Goal: Task Accomplishment & Management: Manage account settings

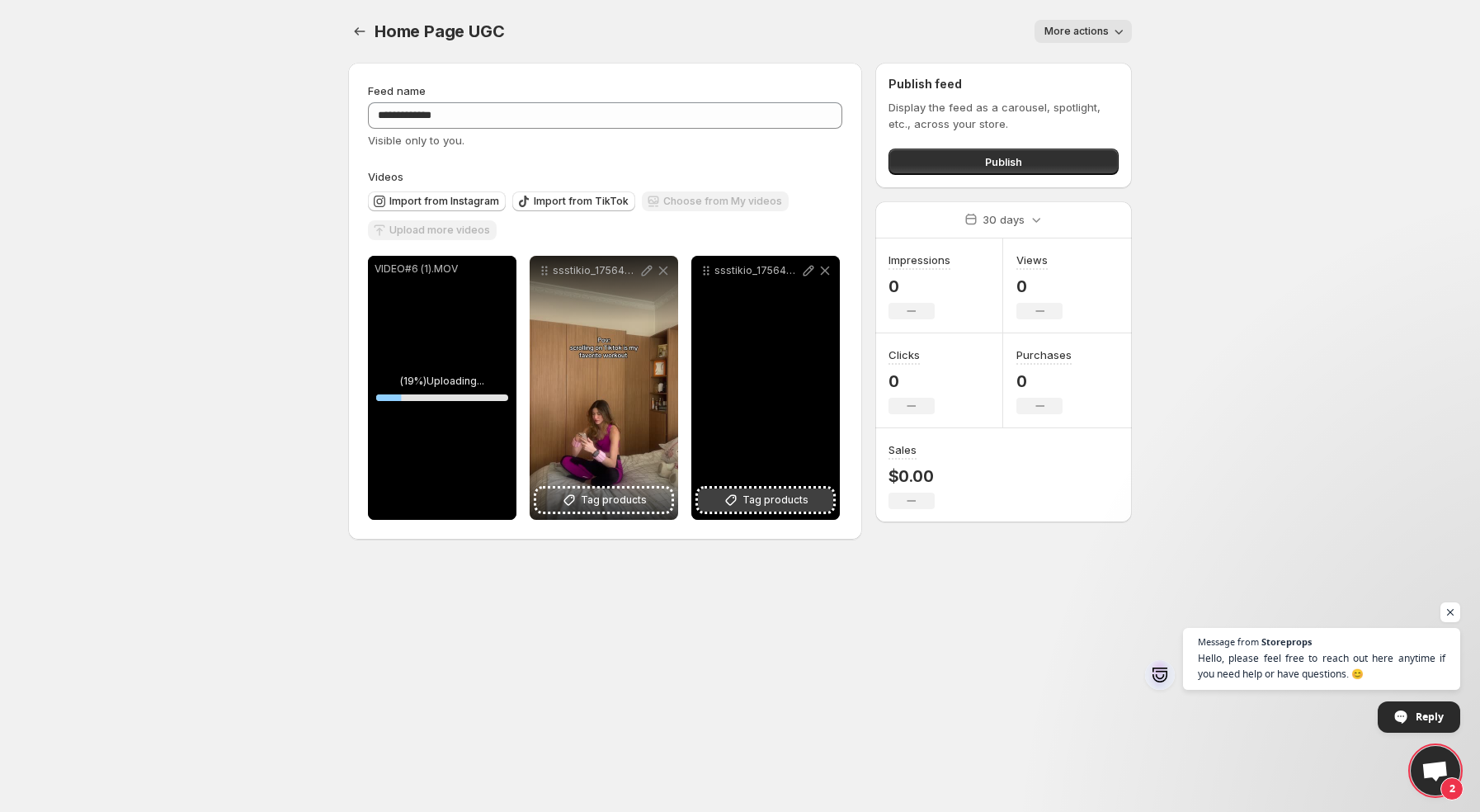
click at [769, 497] on span "Tag products" at bounding box center [776, 500] width 66 height 17
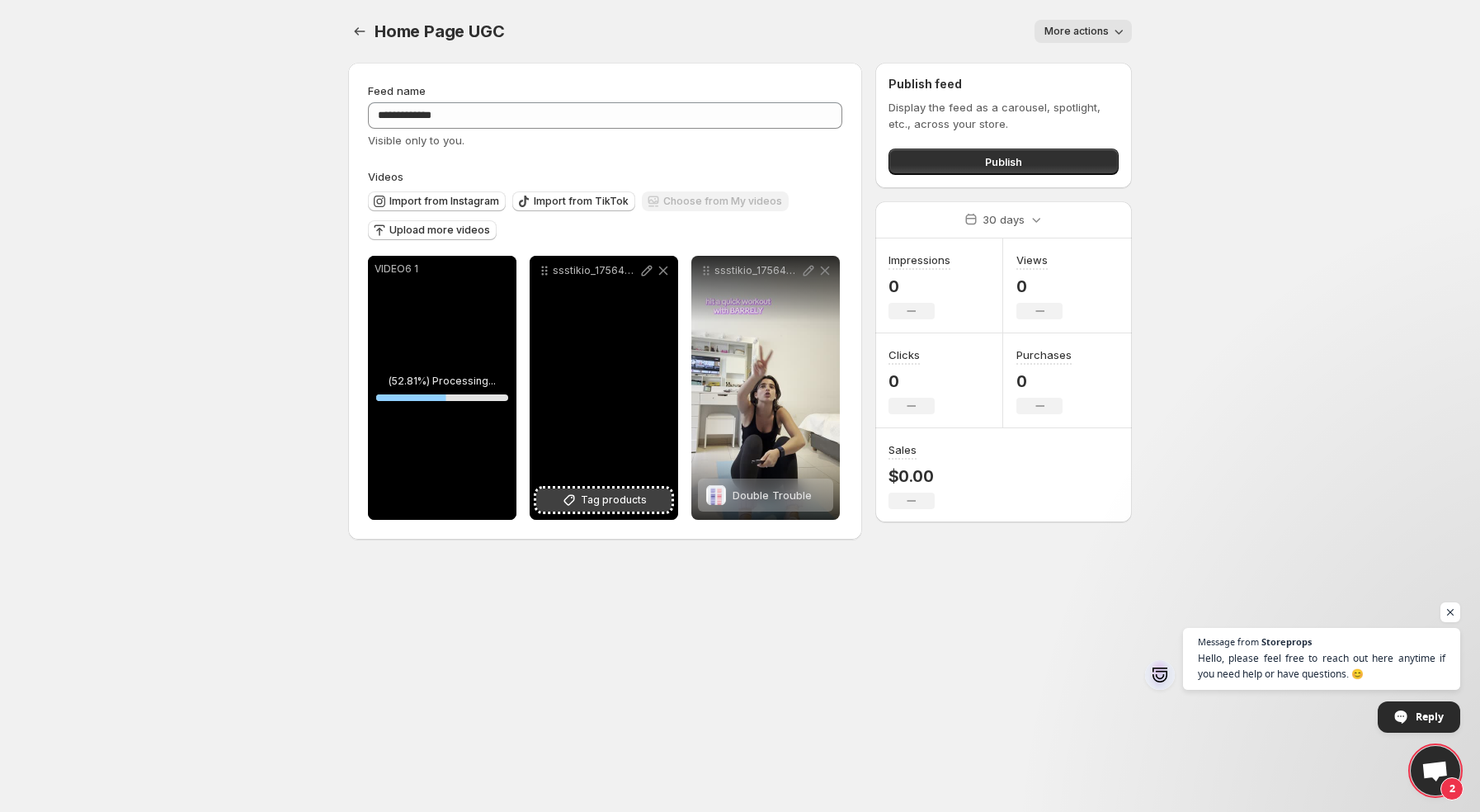
click at [623, 507] on span "Tag products" at bounding box center [614, 500] width 66 height 17
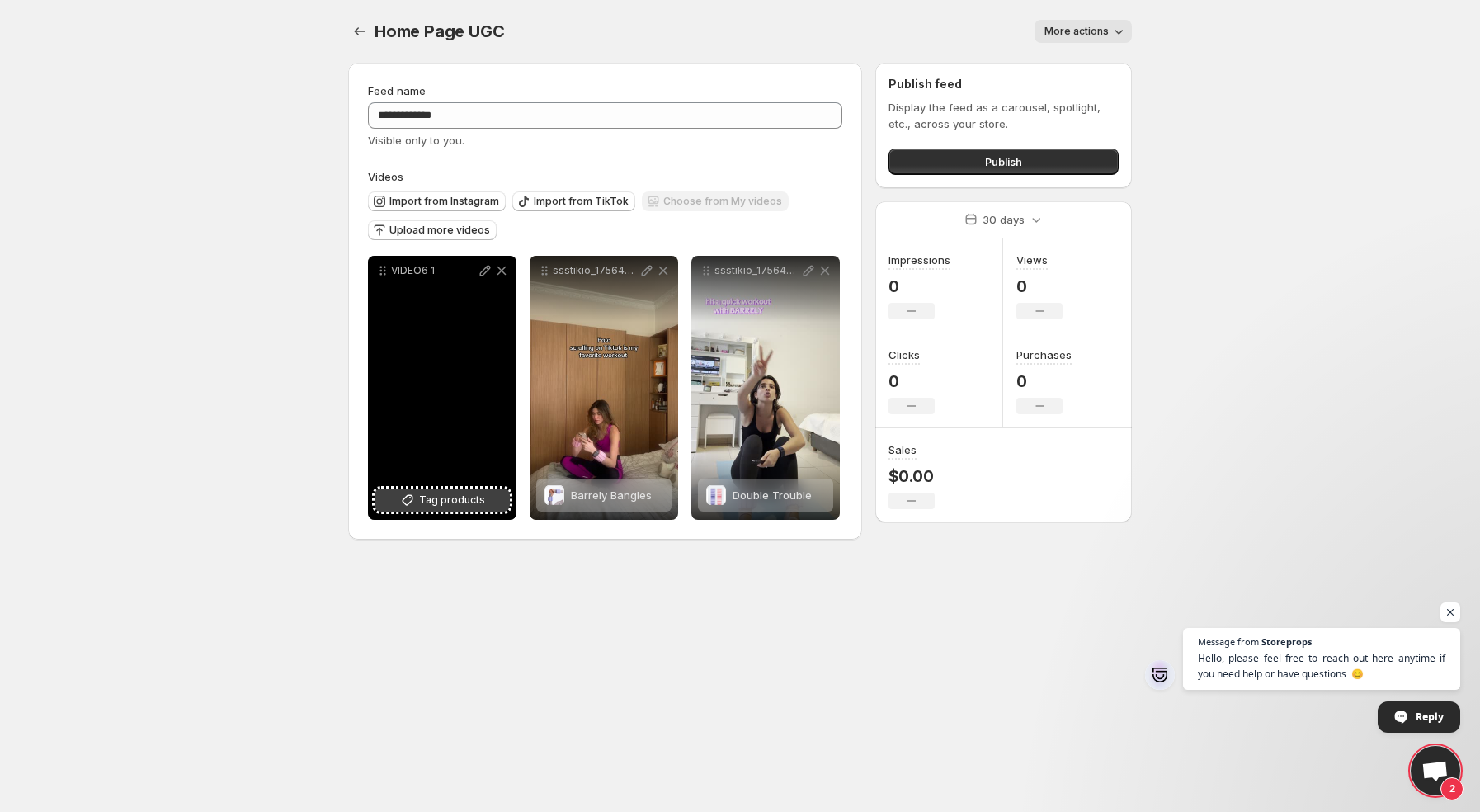
click at [473, 501] on span "Tag products" at bounding box center [452, 500] width 66 height 17
click at [473, 492] on span "2 products tagged" at bounding box center [431, 495] width 96 height 13
click at [470, 504] on div "2 products tagged" at bounding box center [431, 495] width 96 height 33
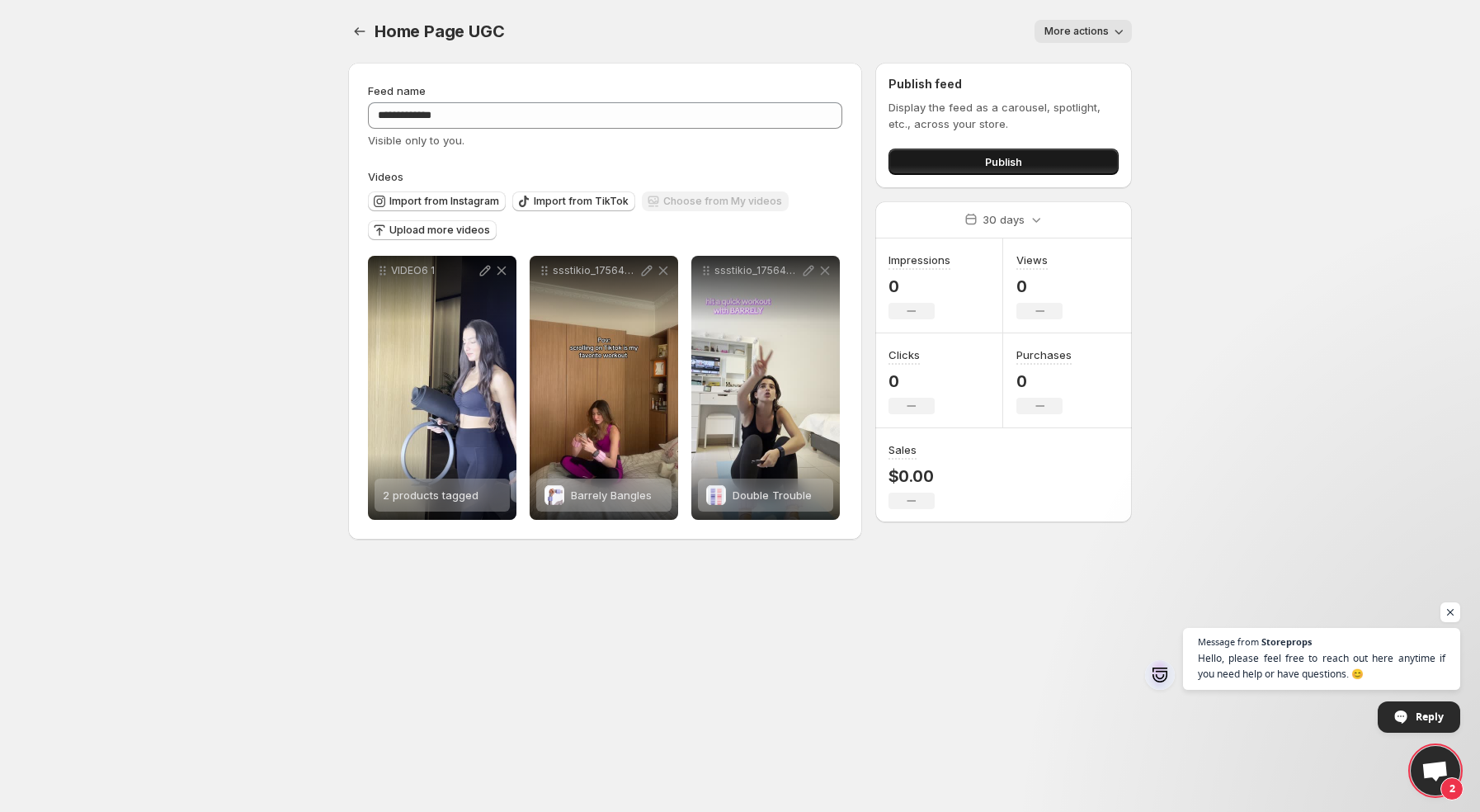
click at [1000, 161] on span "Publish" at bounding box center [1004, 162] width 37 height 17
click at [455, 228] on span "Upload more videos" at bounding box center [439, 230] width 100 height 13
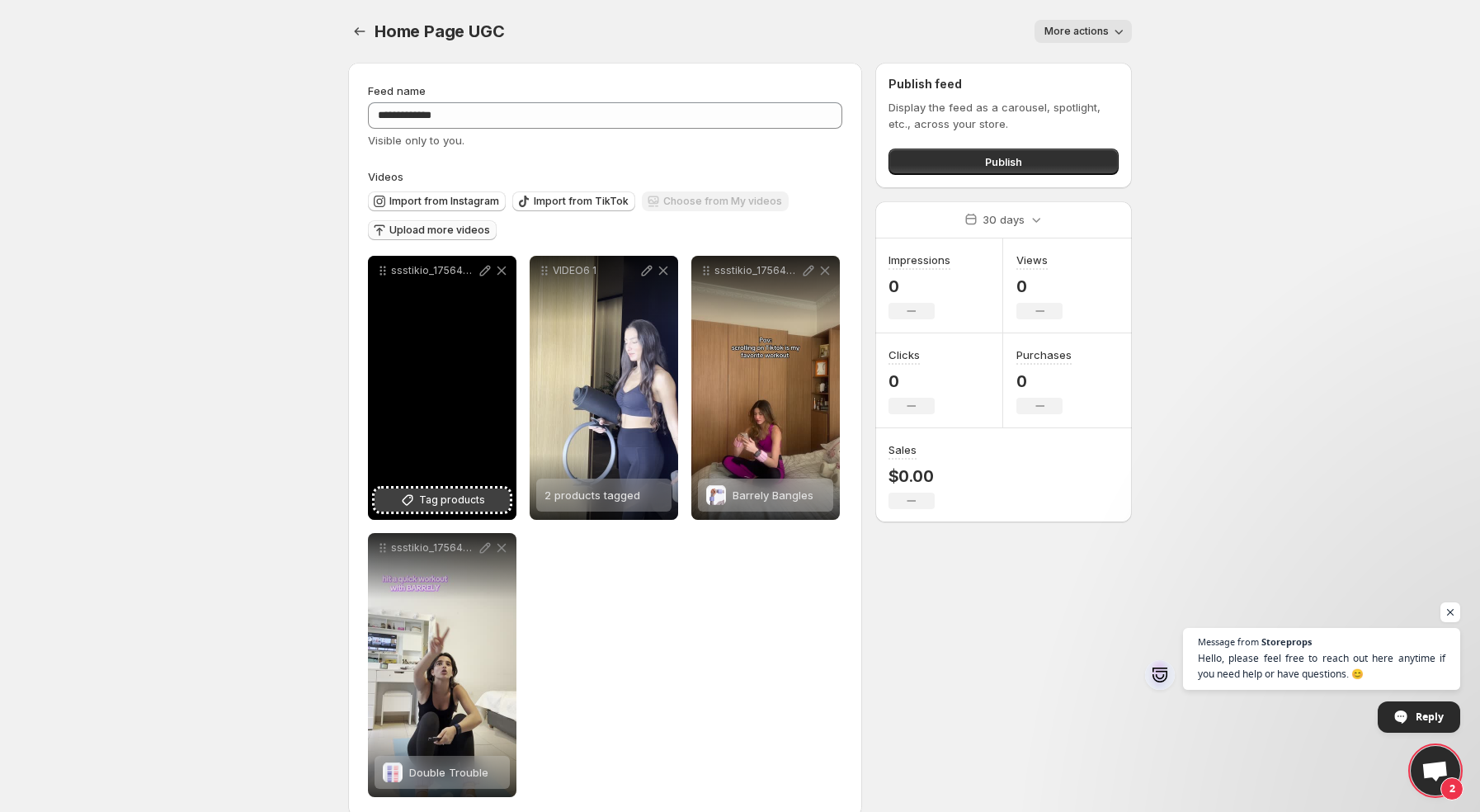
click at [481, 500] on span "Tag products" at bounding box center [452, 500] width 66 height 17
click at [413, 495] on span "2 products tagged" at bounding box center [431, 495] width 96 height 13
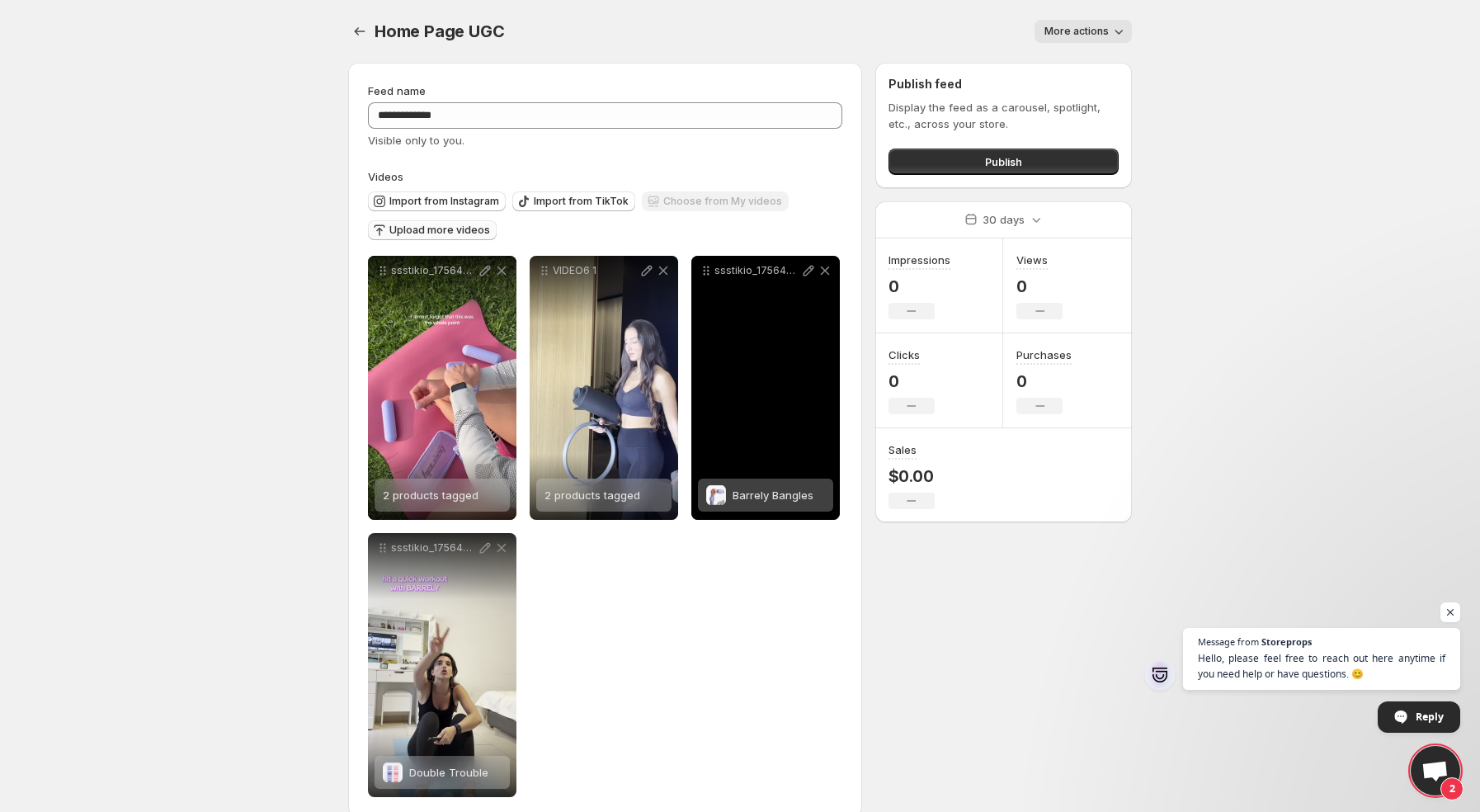
scroll to position [26, 0]
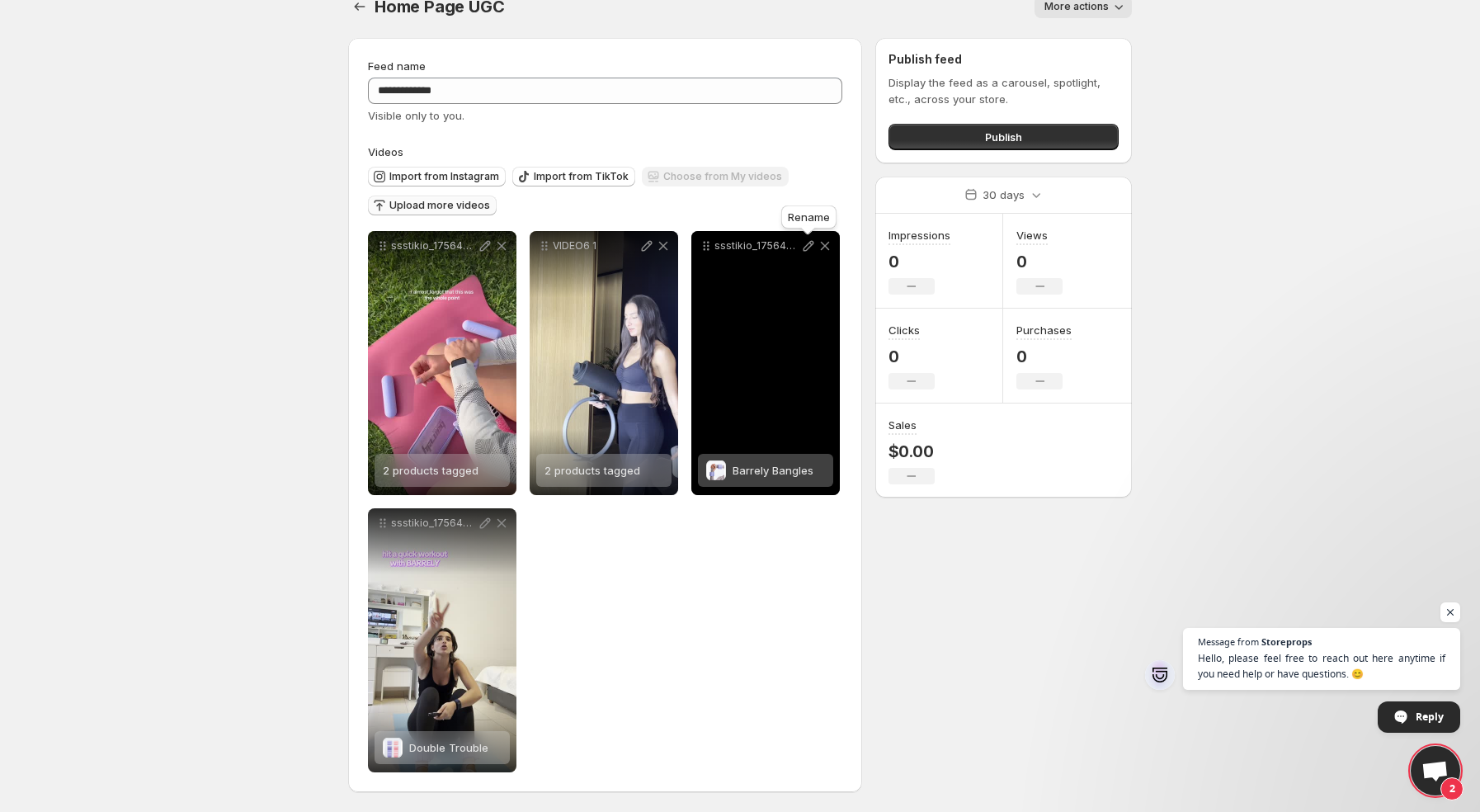
click at [806, 249] on icon at bounding box center [808, 245] width 17 height 17
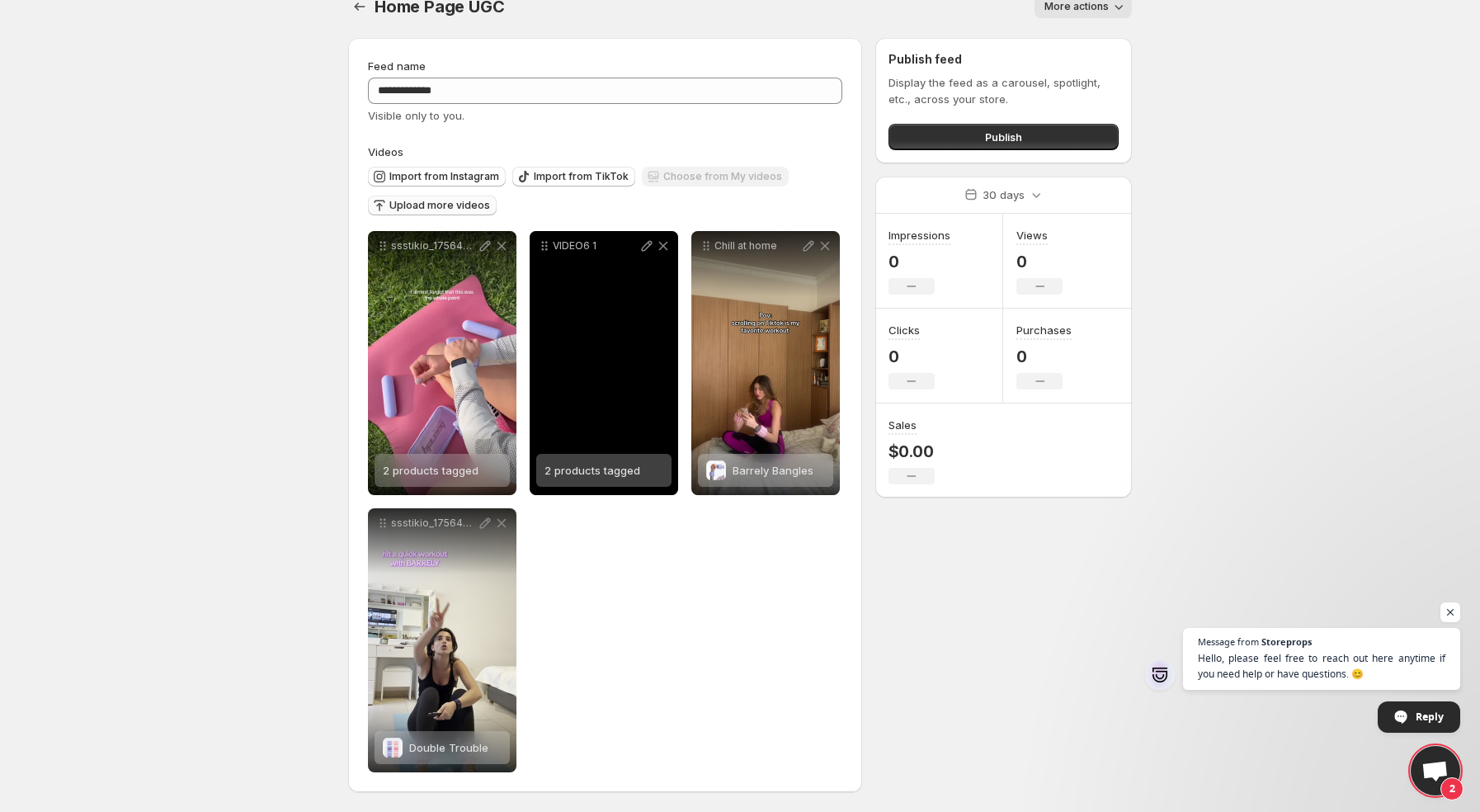
click at [644, 246] on icon at bounding box center [648, 246] width 11 height 11
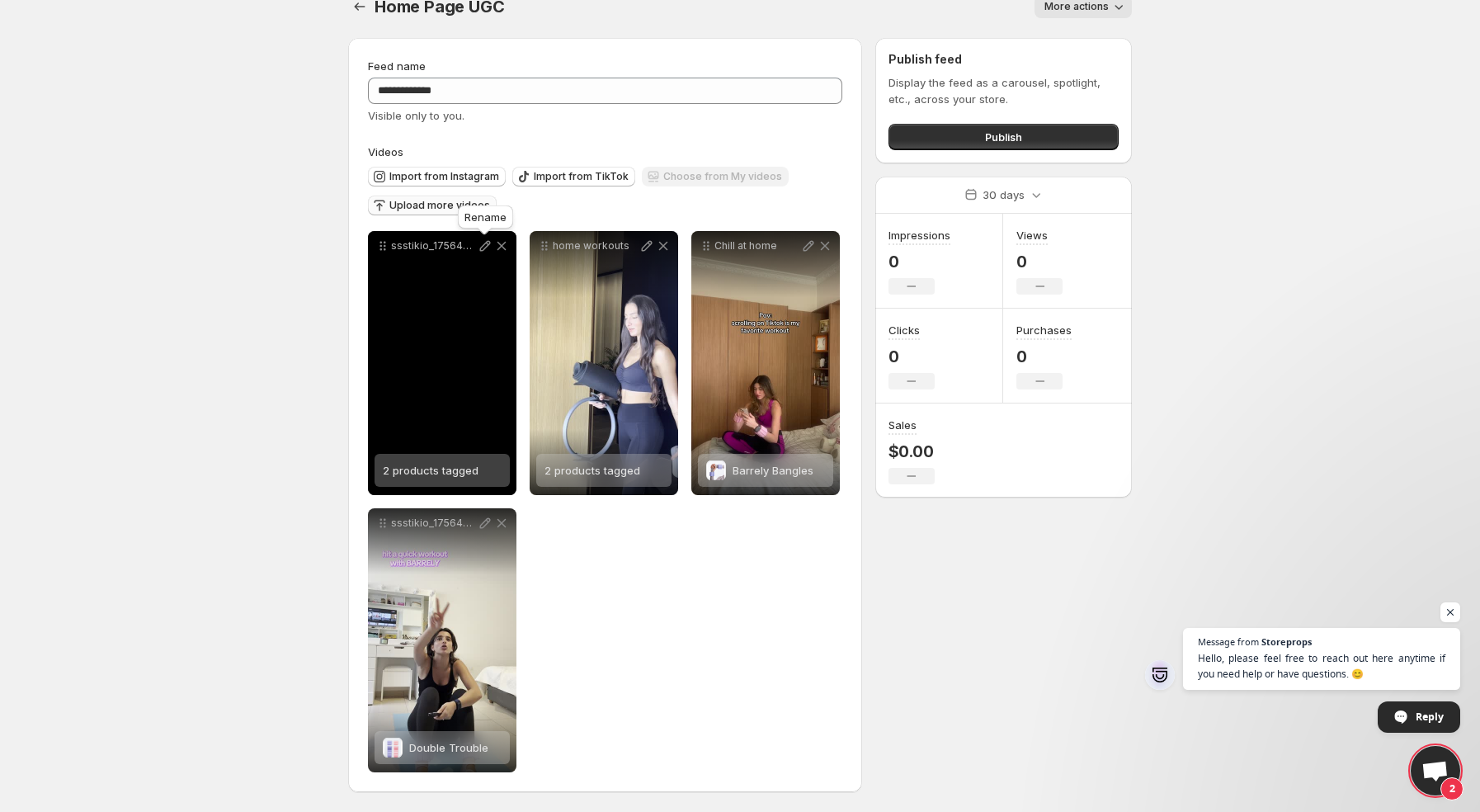
click at [484, 247] on icon at bounding box center [485, 245] width 17 height 17
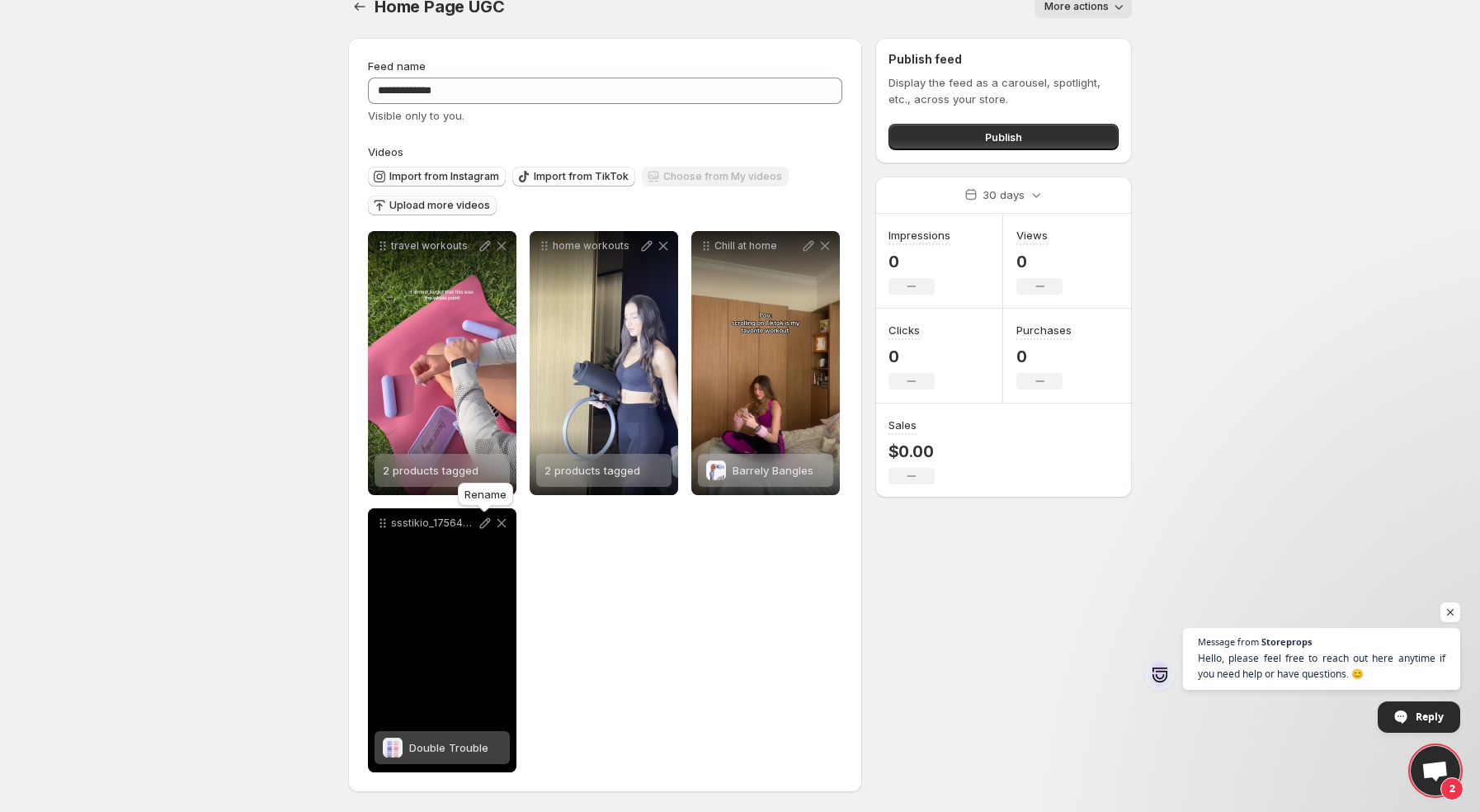
click at [485, 523] on icon at bounding box center [485, 523] width 17 height 17
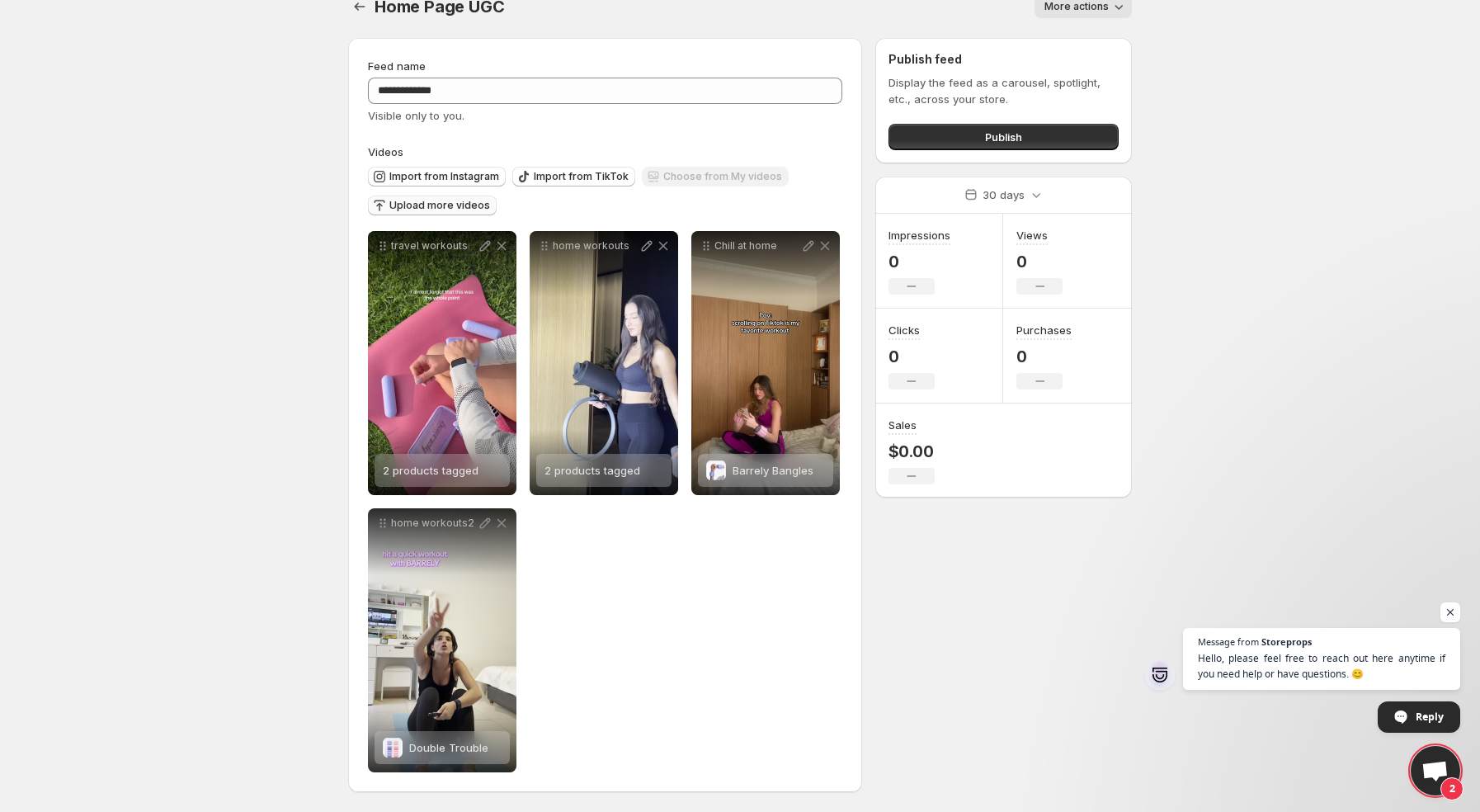
click at [1070, 7] on span "More actions" at bounding box center [1077, 6] width 64 height 13
click at [1025, 132] on button "Publish" at bounding box center [1003, 137] width 230 height 27
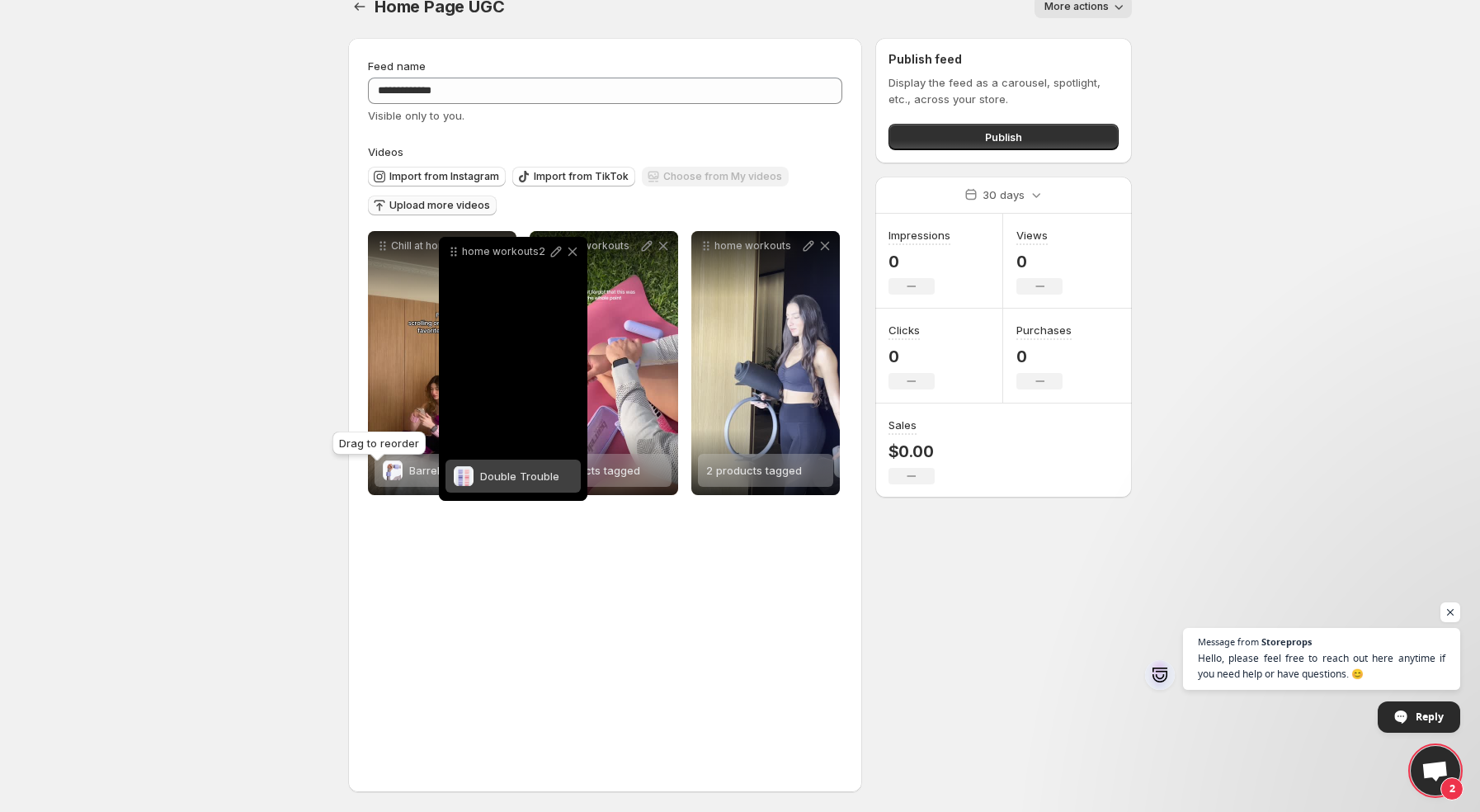
drag, startPoint x: 384, startPoint y: 528, endPoint x: 456, endPoint y: 257, distance: 280.4
click at [455, 257] on icon at bounding box center [454, 251] width 17 height 17
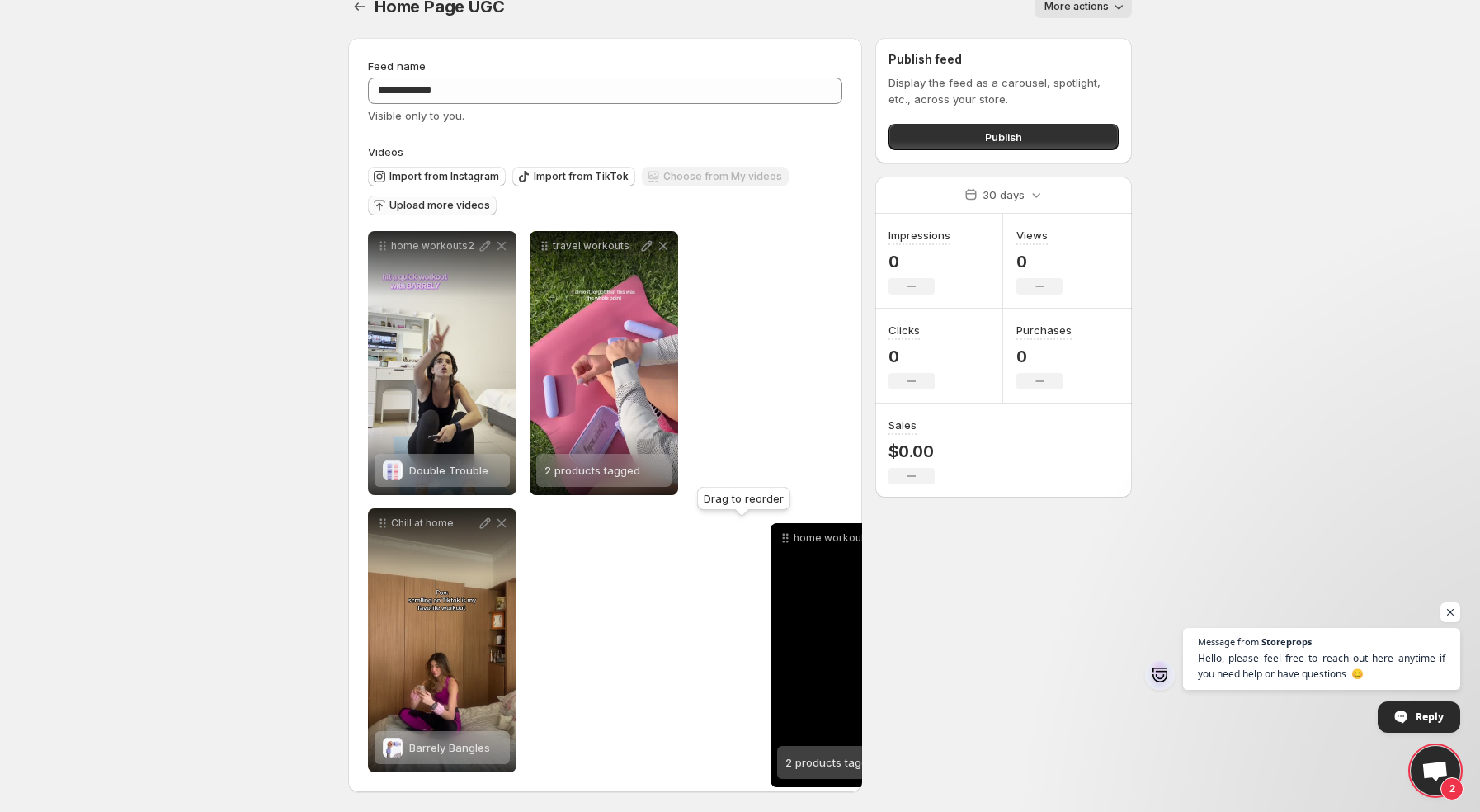
drag, startPoint x: 704, startPoint y: 250, endPoint x: 778, endPoint y: 553, distance: 311.9
click at [783, 543] on icon at bounding box center [784, 541] width 3 height 3
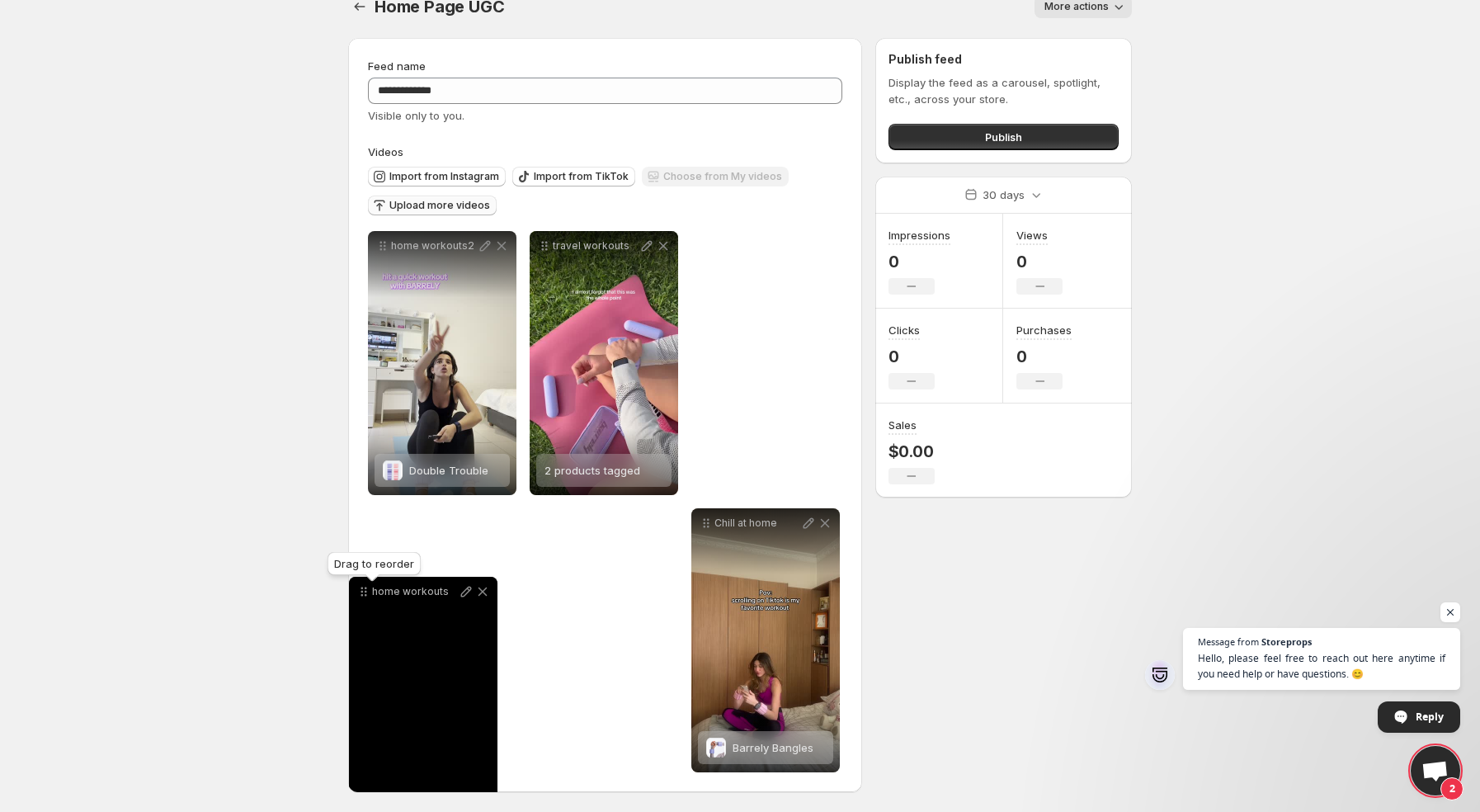
drag, startPoint x: 709, startPoint y: 247, endPoint x: 378, endPoint y: 561, distance: 456.2
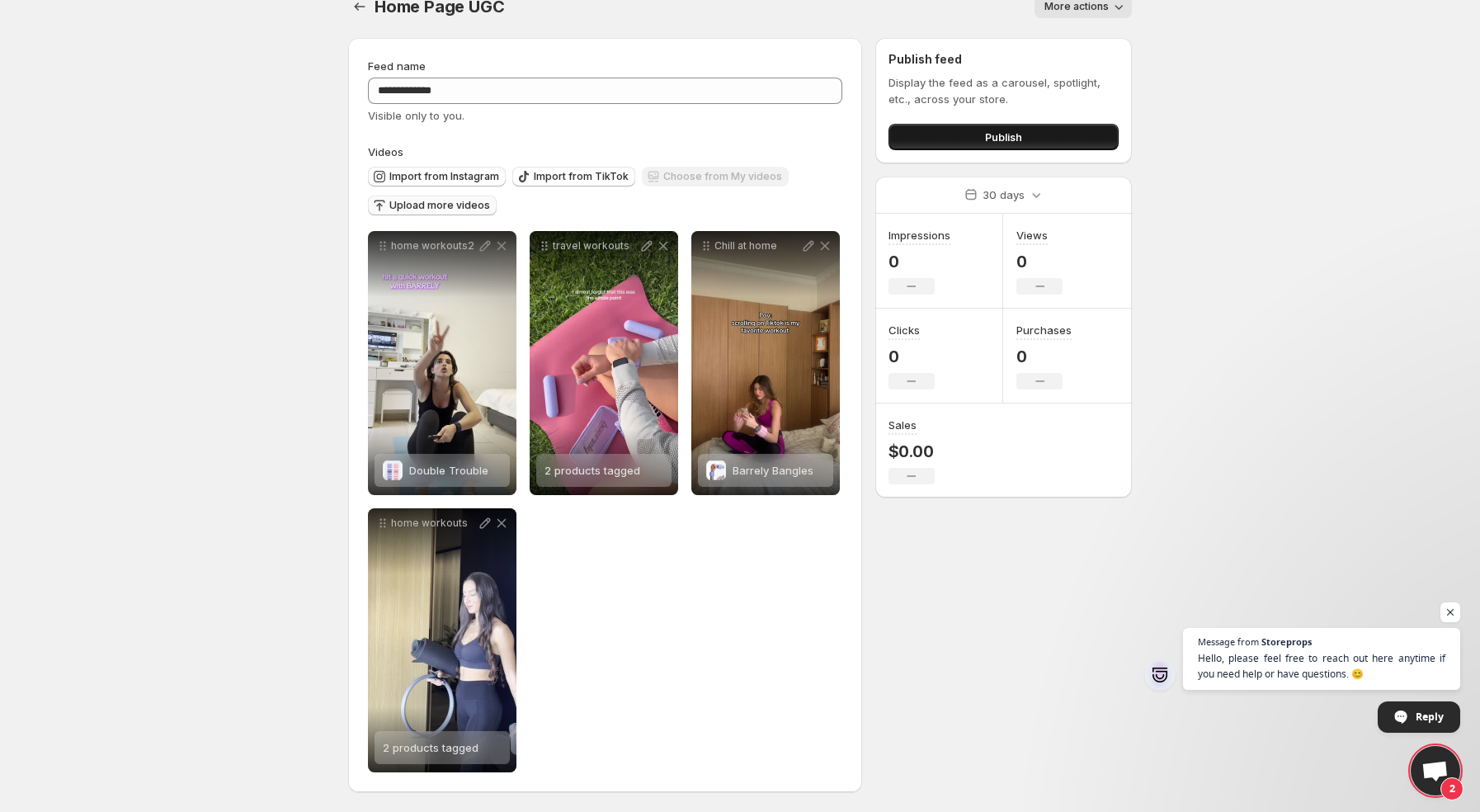
click at [927, 129] on button "Publish" at bounding box center [1003, 137] width 230 height 27
click at [954, 139] on button "Publish" at bounding box center [1003, 137] width 230 height 27
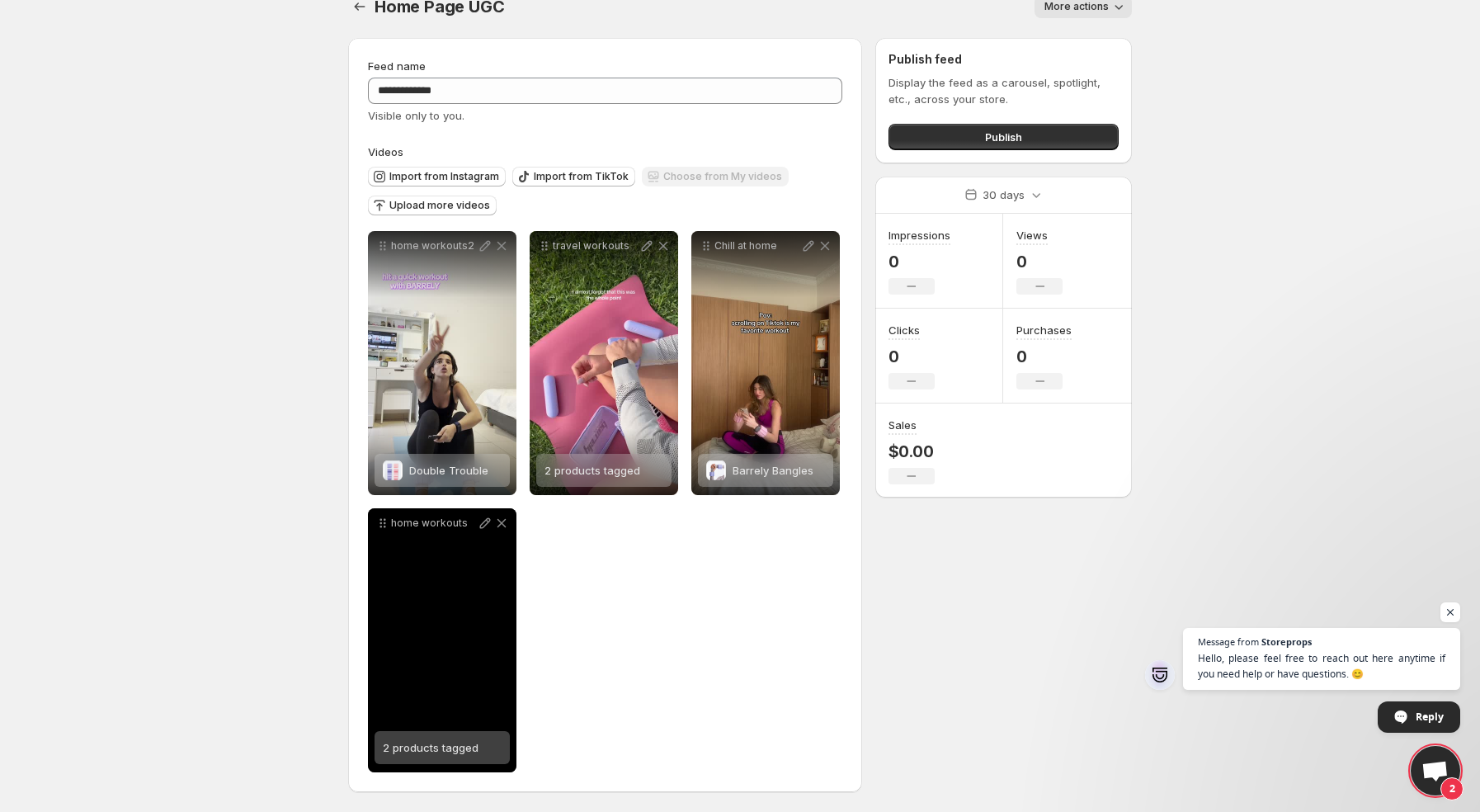
click at [460, 752] on span "2 products tagged" at bounding box center [431, 747] width 96 height 13
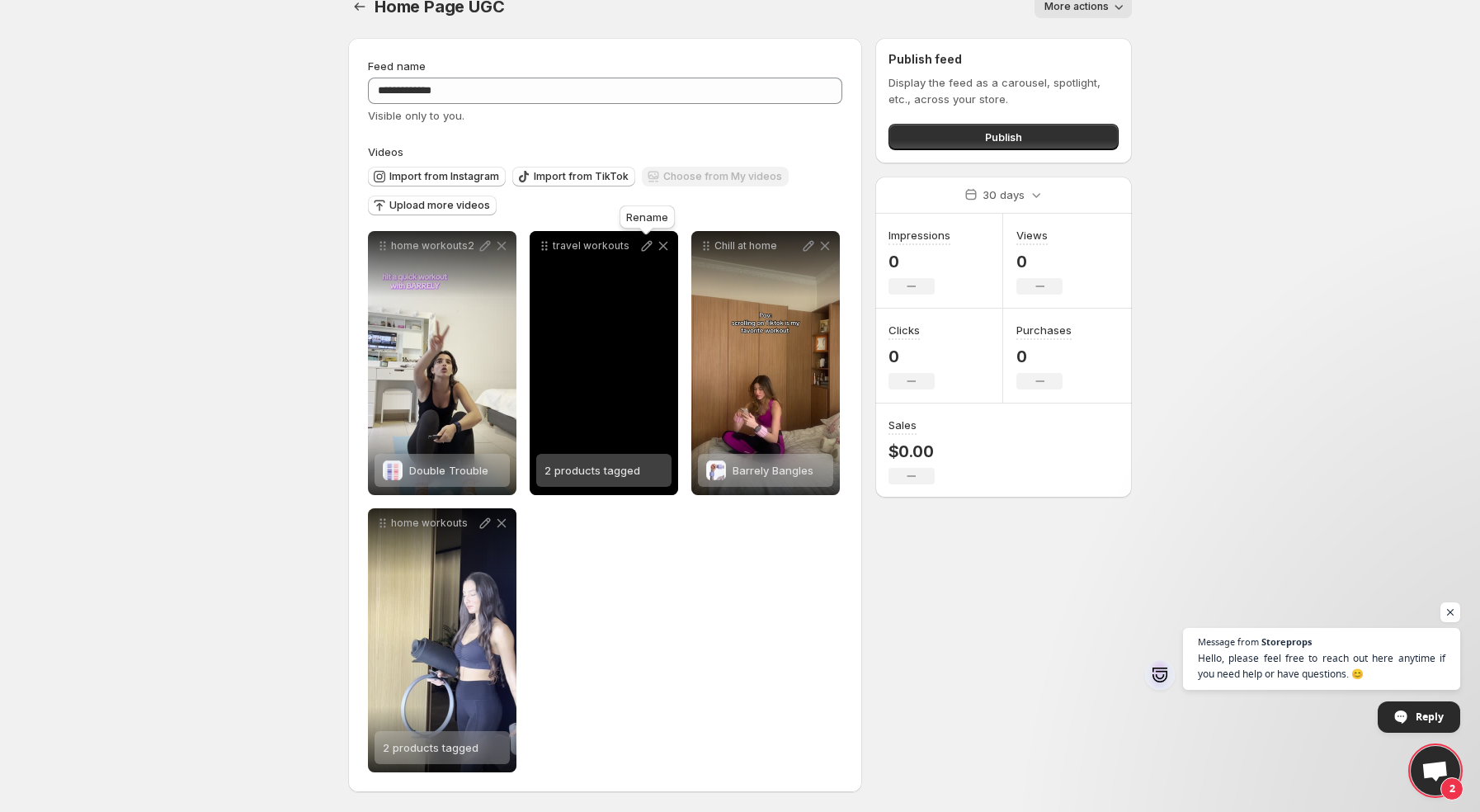
click at [645, 248] on icon at bounding box center [647, 245] width 17 height 17
click at [620, 469] on span "2 products tagged" at bounding box center [593, 470] width 96 height 13
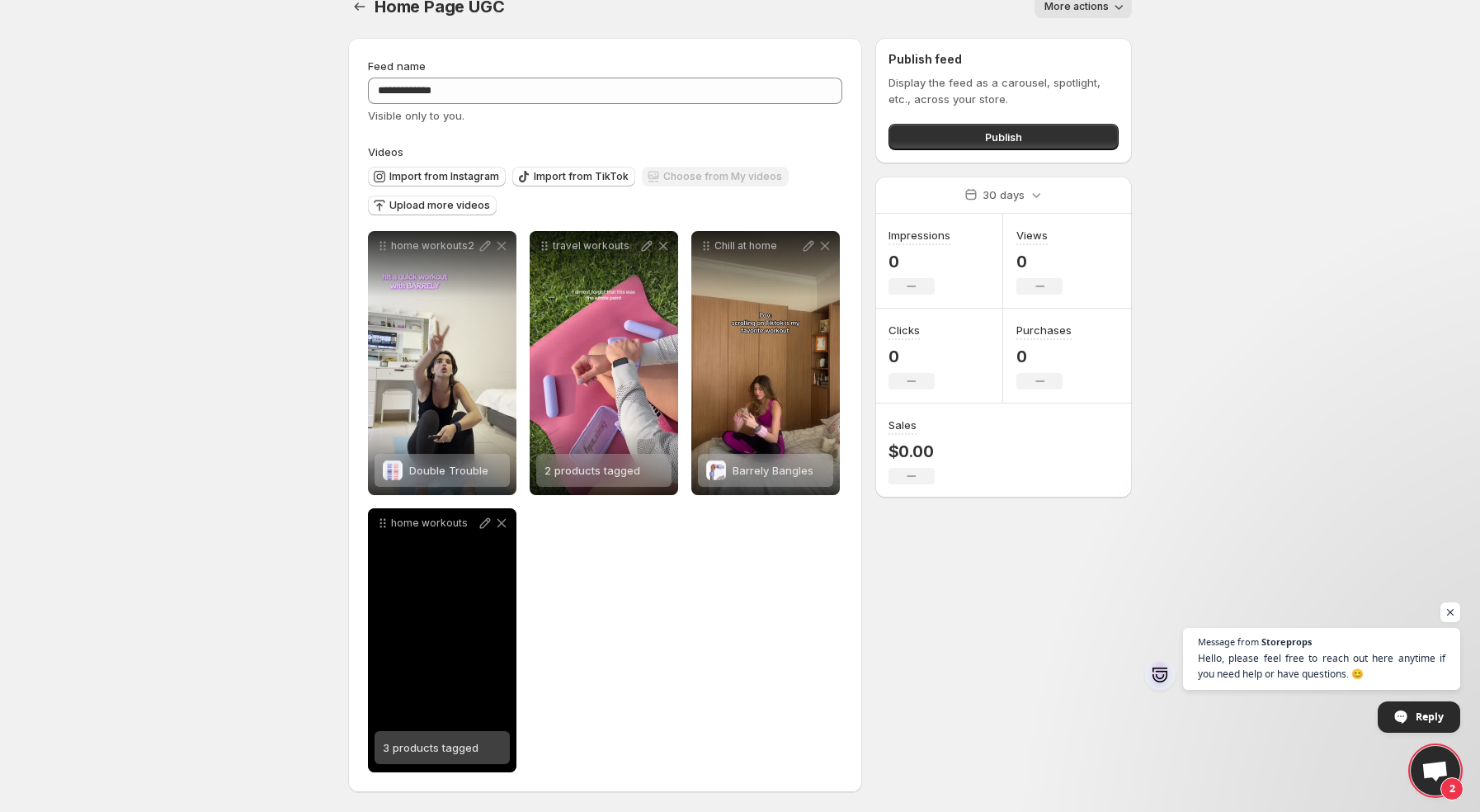
click at [418, 747] on span "3 products tagged" at bounding box center [431, 747] width 96 height 13
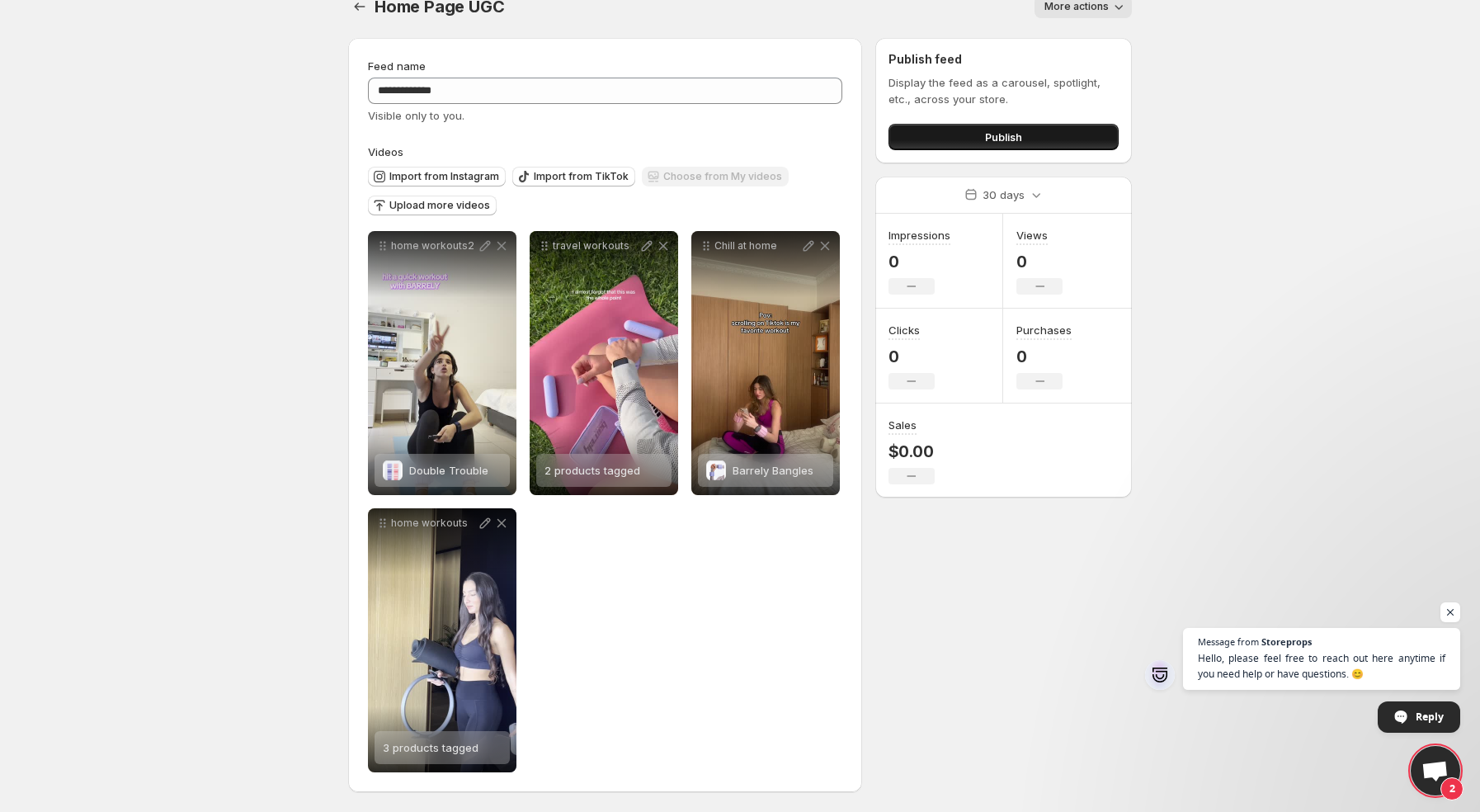
click at [937, 123] on button "Publish" at bounding box center [1003, 137] width 230 height 27
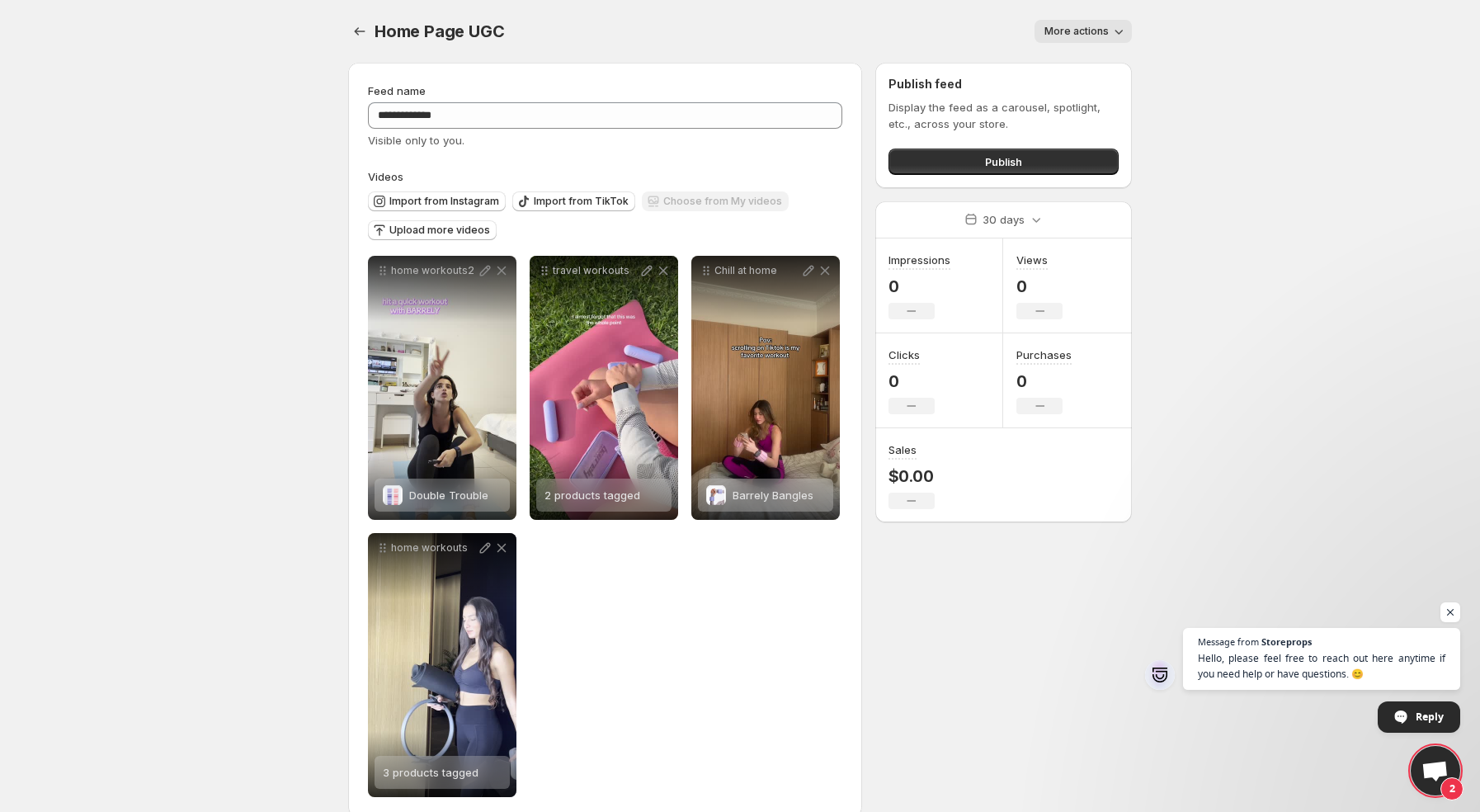
click at [841, 52] on div "Home Page UGC. This page is ready Home Page UGC More actions More actions More …" at bounding box center [740, 31] width 784 height 63
click at [353, 31] on icon "Settings" at bounding box center [360, 31] width 17 height 17
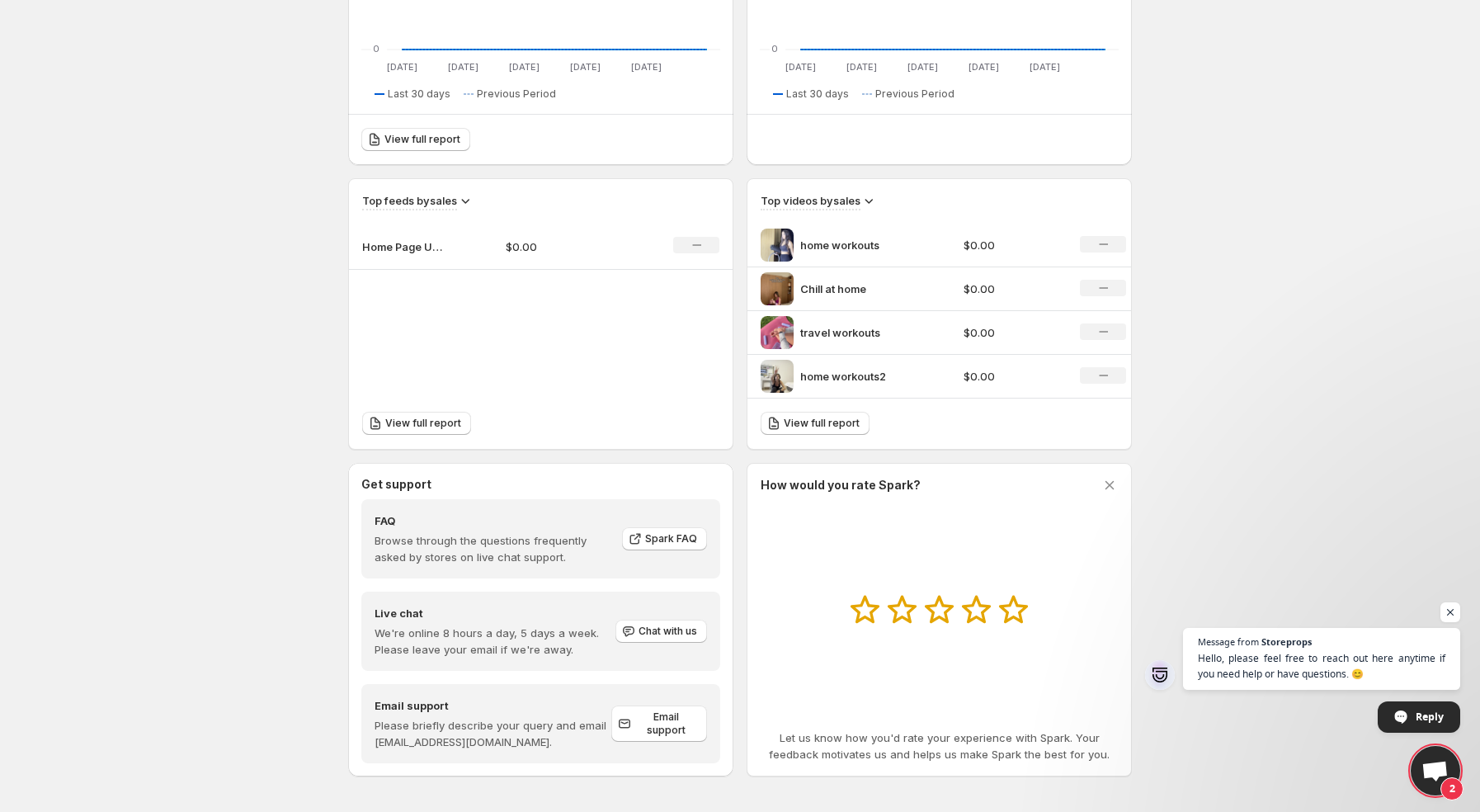
scroll to position [410, 0]
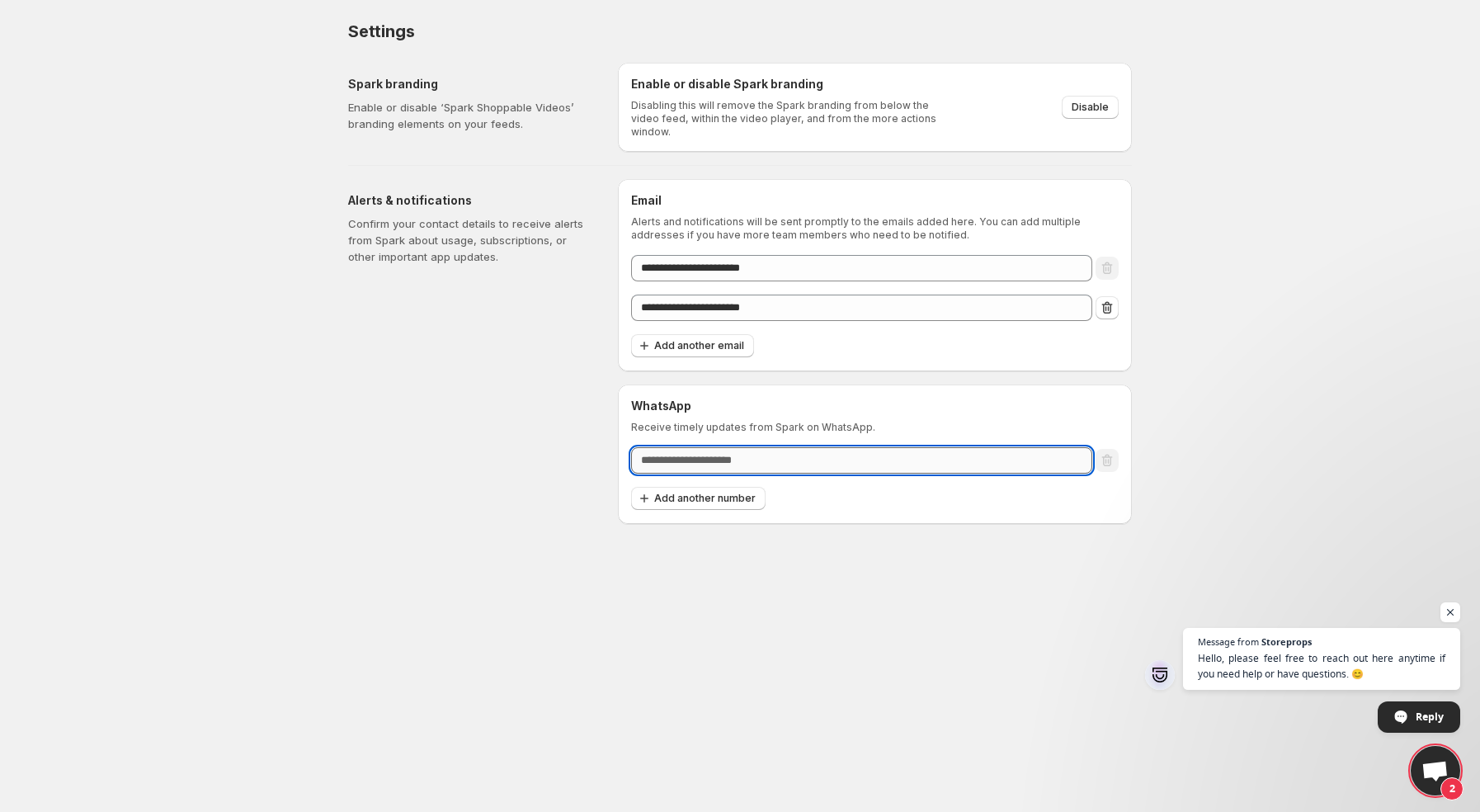
click at [691, 461] on input "text" at bounding box center [862, 460] width 461 height 27
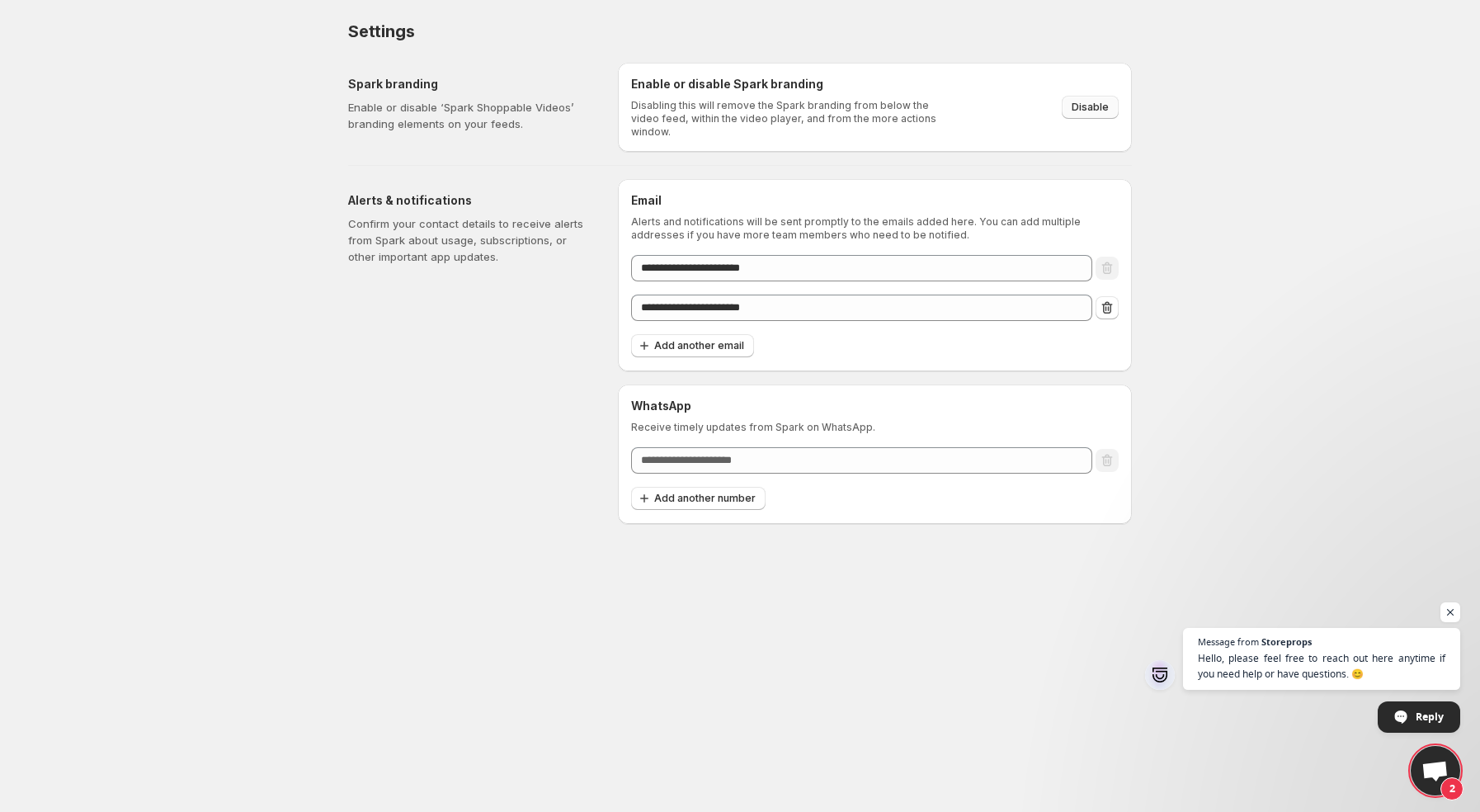
click at [1086, 103] on span "Disable" at bounding box center [1091, 107] width 37 height 13
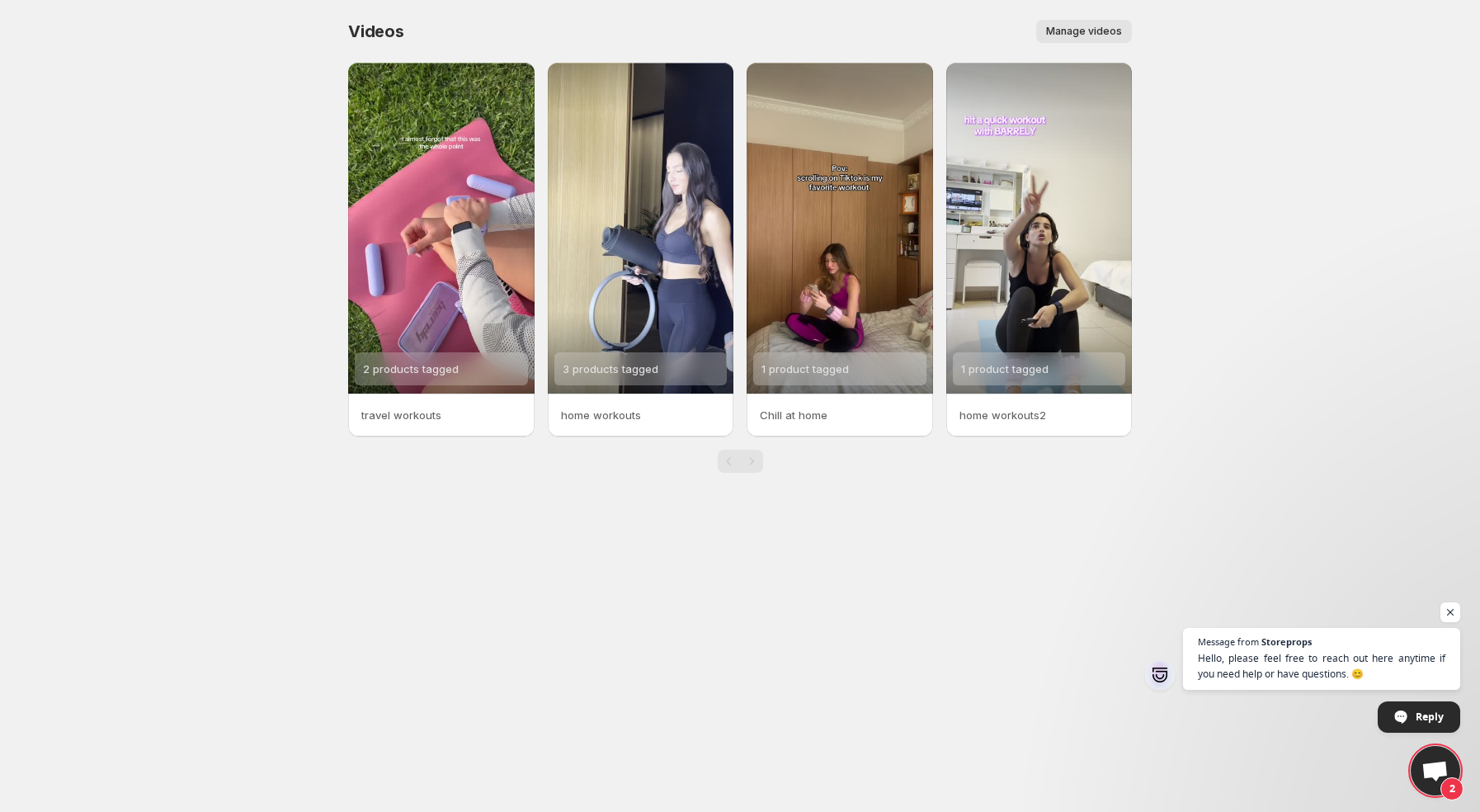
click at [1069, 39] on button "Manage videos" at bounding box center [1085, 31] width 96 height 23
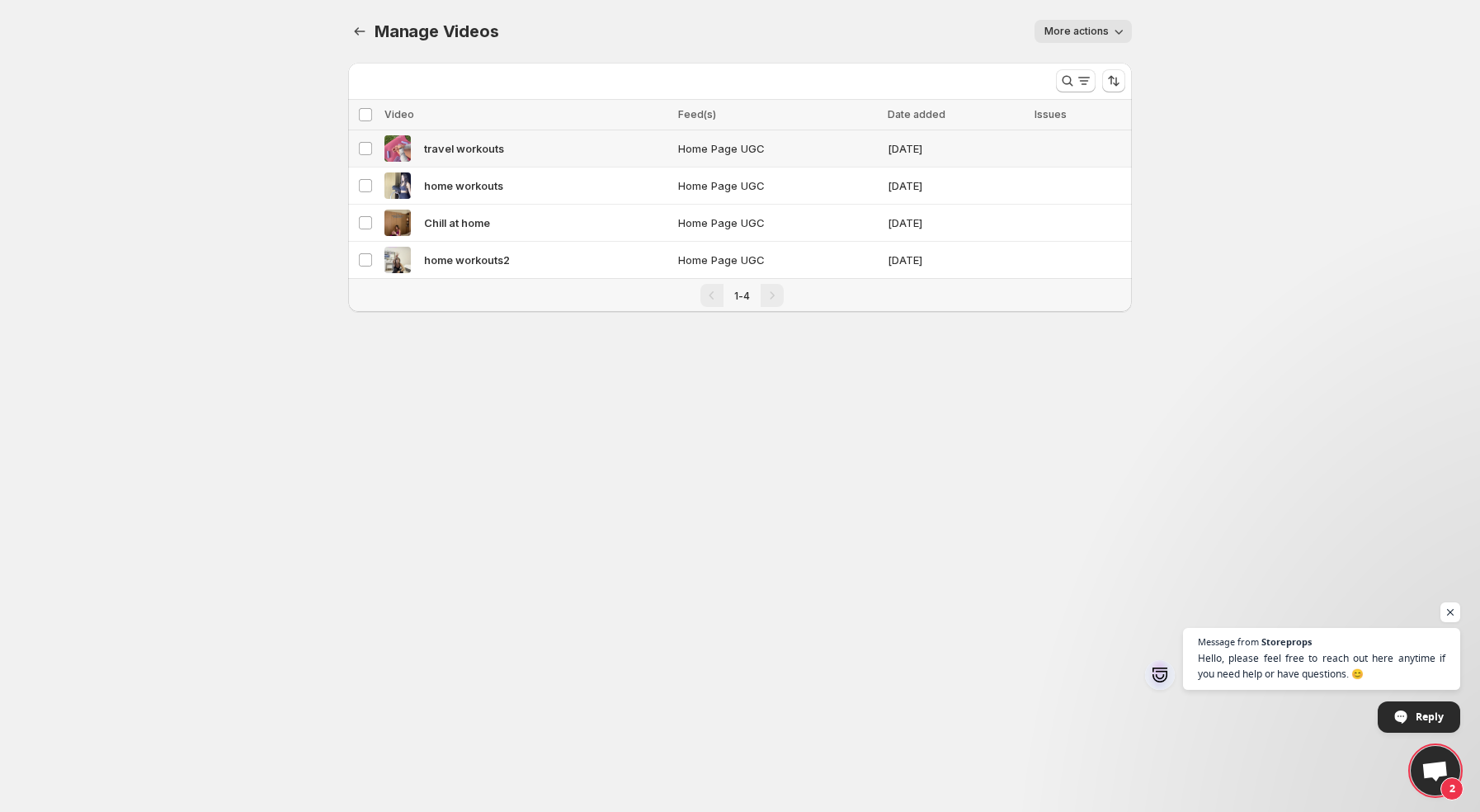
click at [766, 153] on span "Home Page UGC" at bounding box center [777, 148] width 200 height 17
click at [1054, 42] on button "More actions" at bounding box center [1084, 31] width 98 height 23
click at [368, 112] on div "Select all 4 videos 1 selected" at bounding box center [395, 115] width 76 height 15
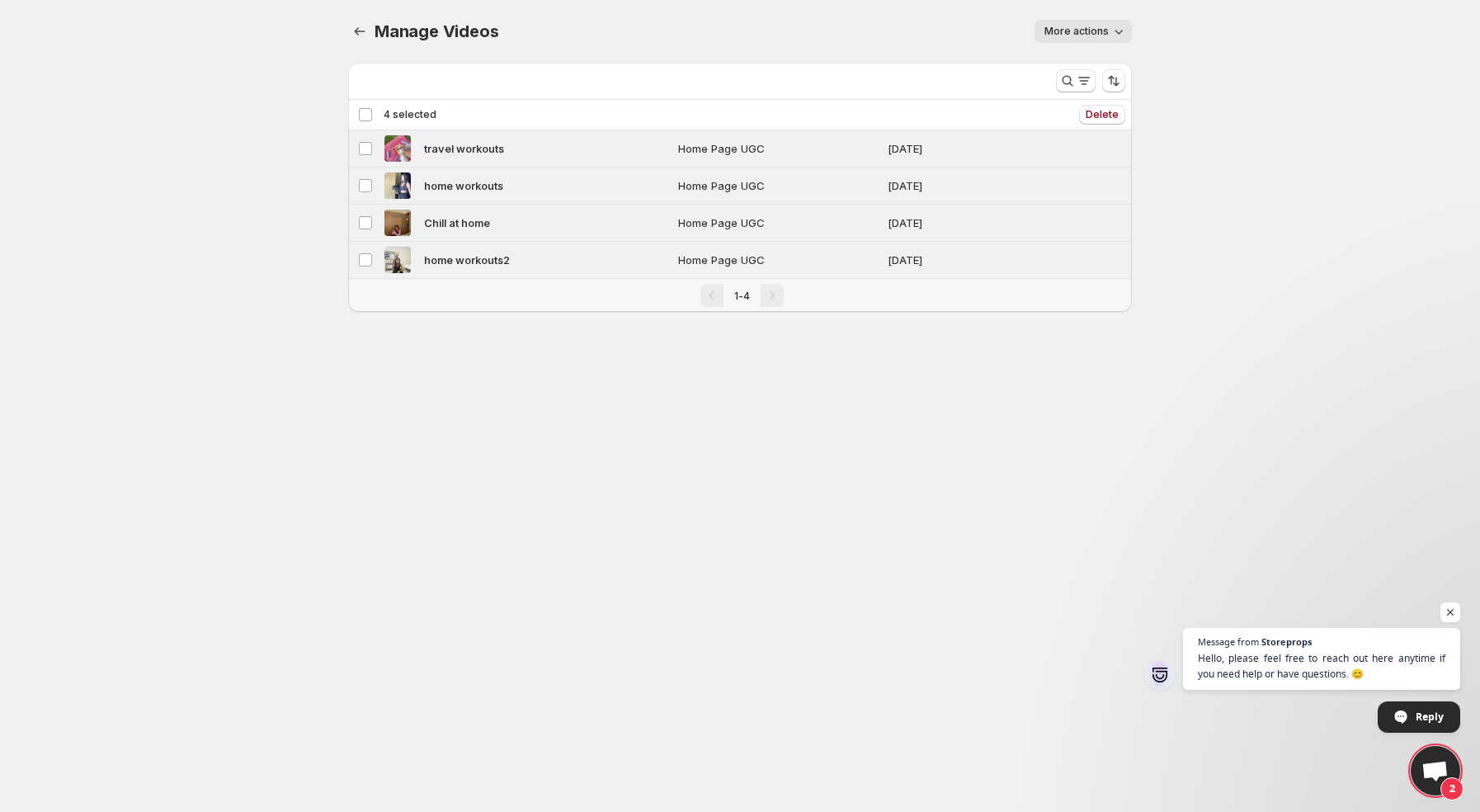
click at [368, 112] on div "Deselect all 4 videos 4 selected" at bounding box center [397, 115] width 78 height 15
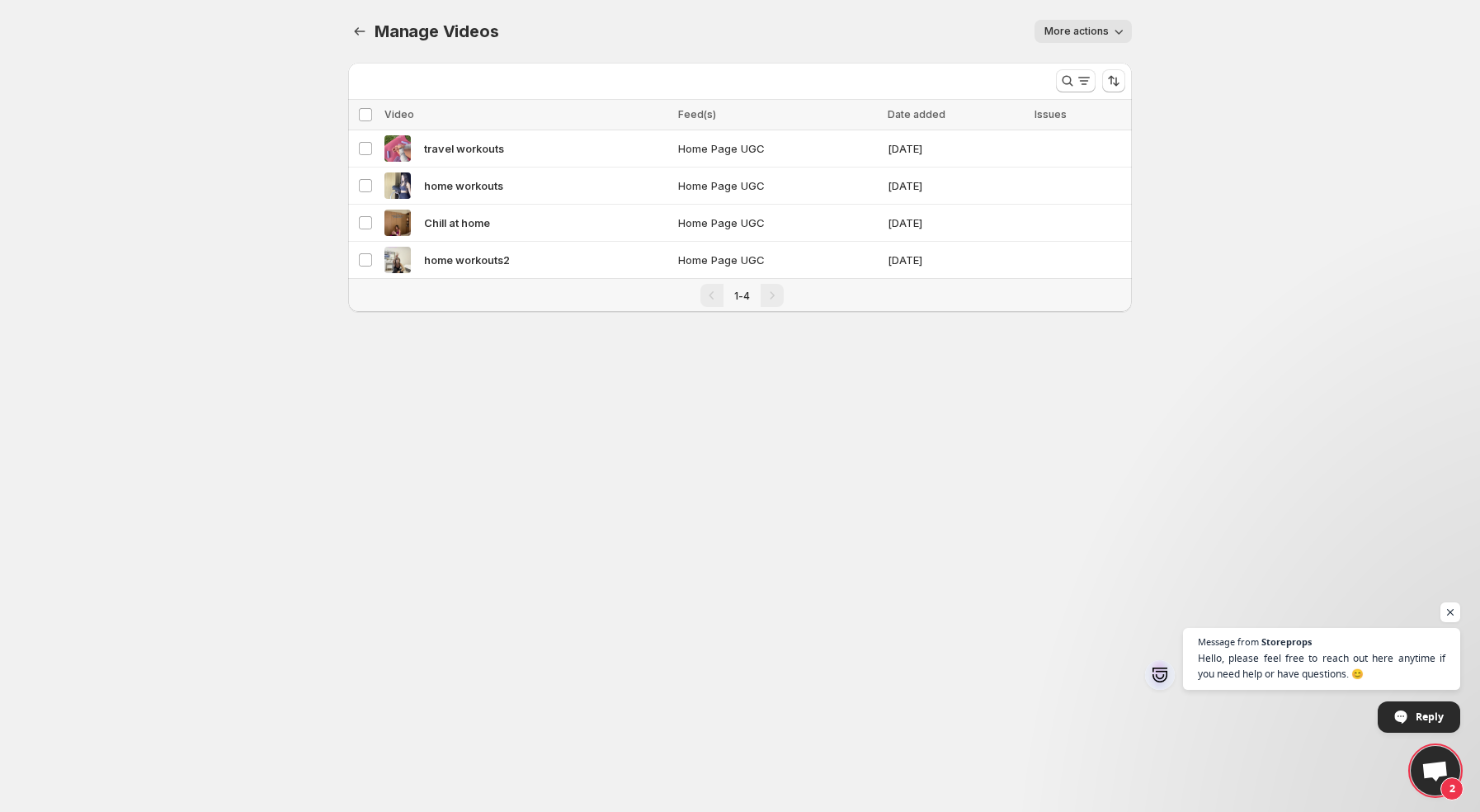
click at [203, 337] on body "Home Feeds Videos Subscription Settings Manage Videos. This page is ready Manag…" at bounding box center [740, 406] width 1480 height 812
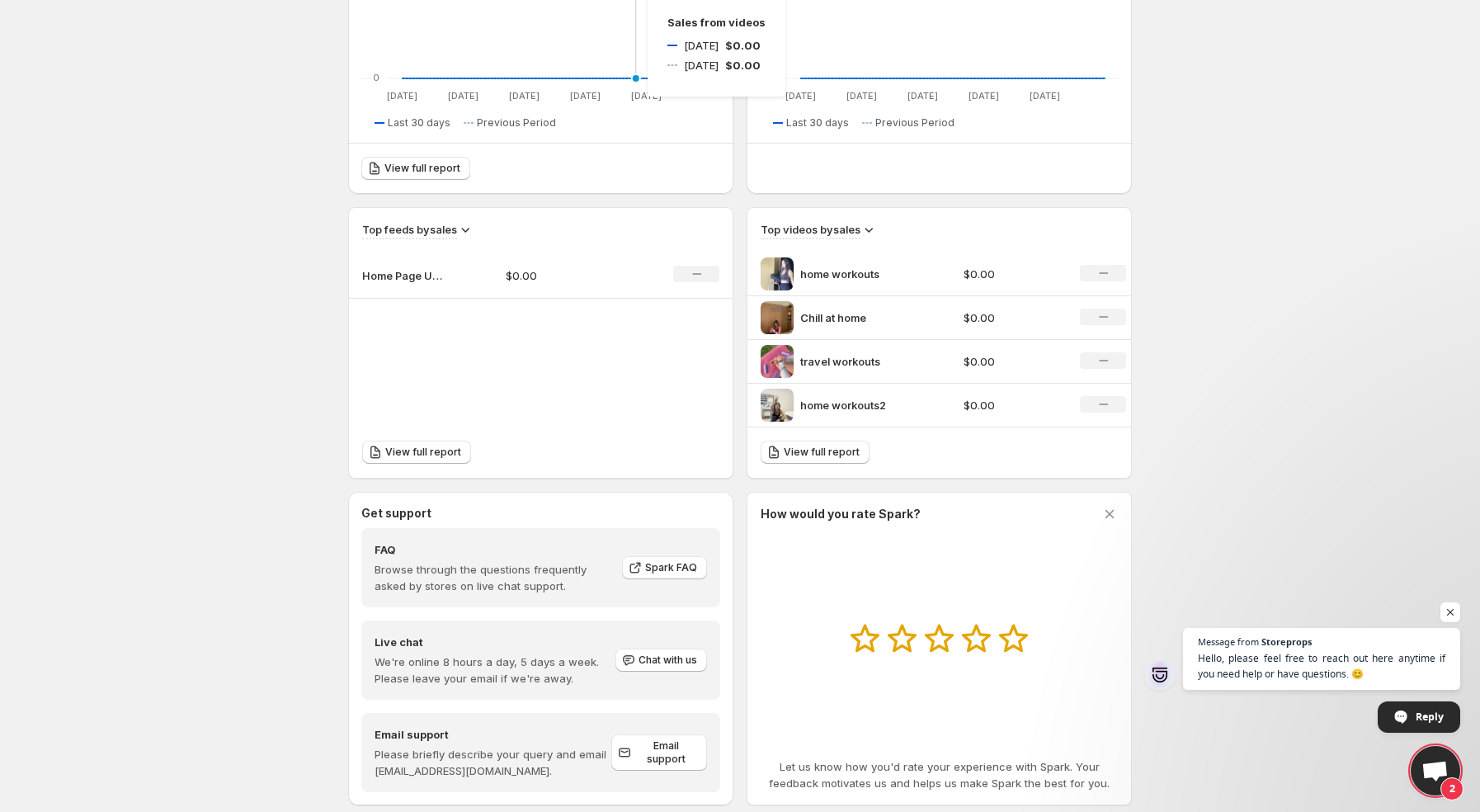
scroll to position [410, 0]
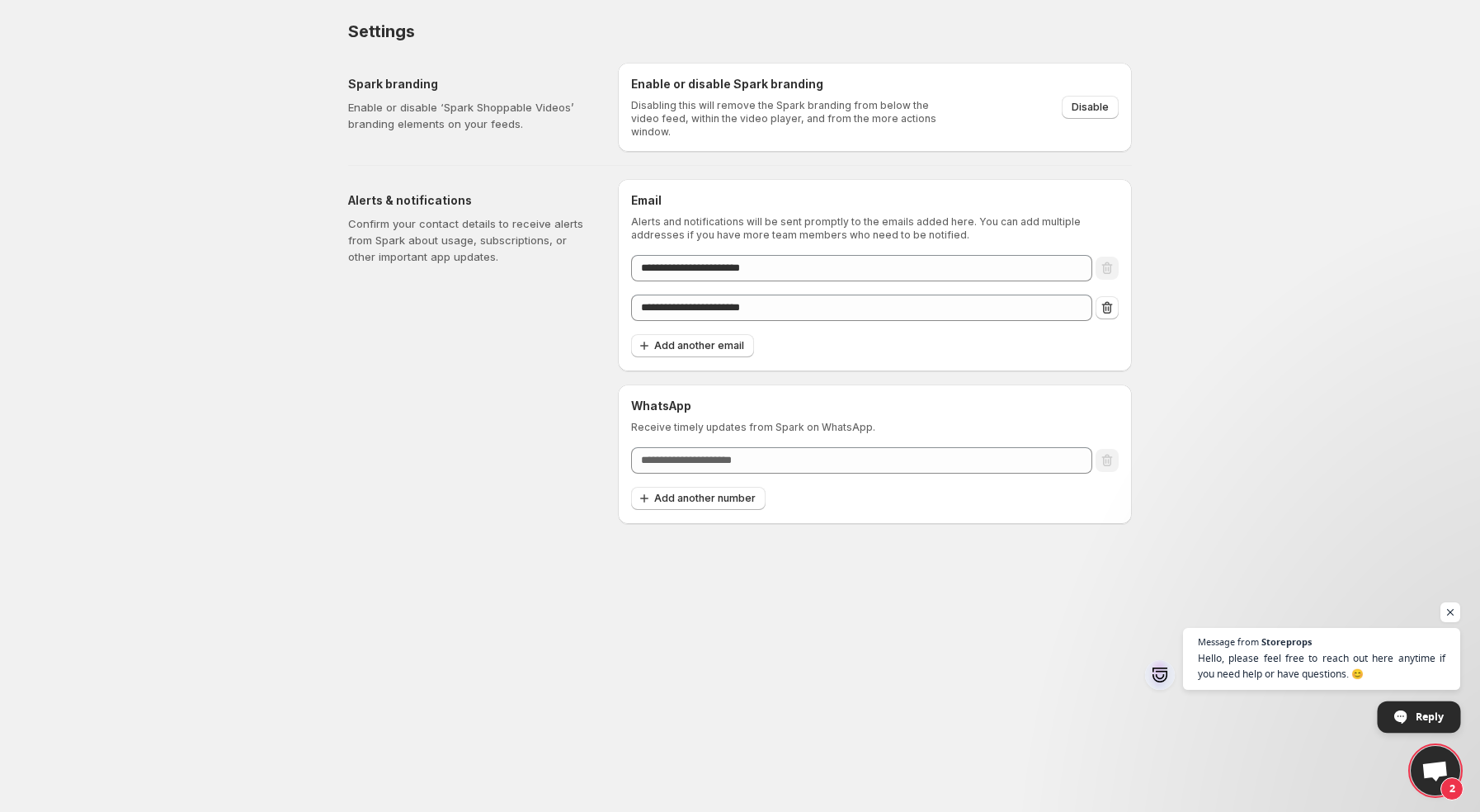
click at [1381, 717] on span "Reply" at bounding box center [1420, 716] width 84 height 31
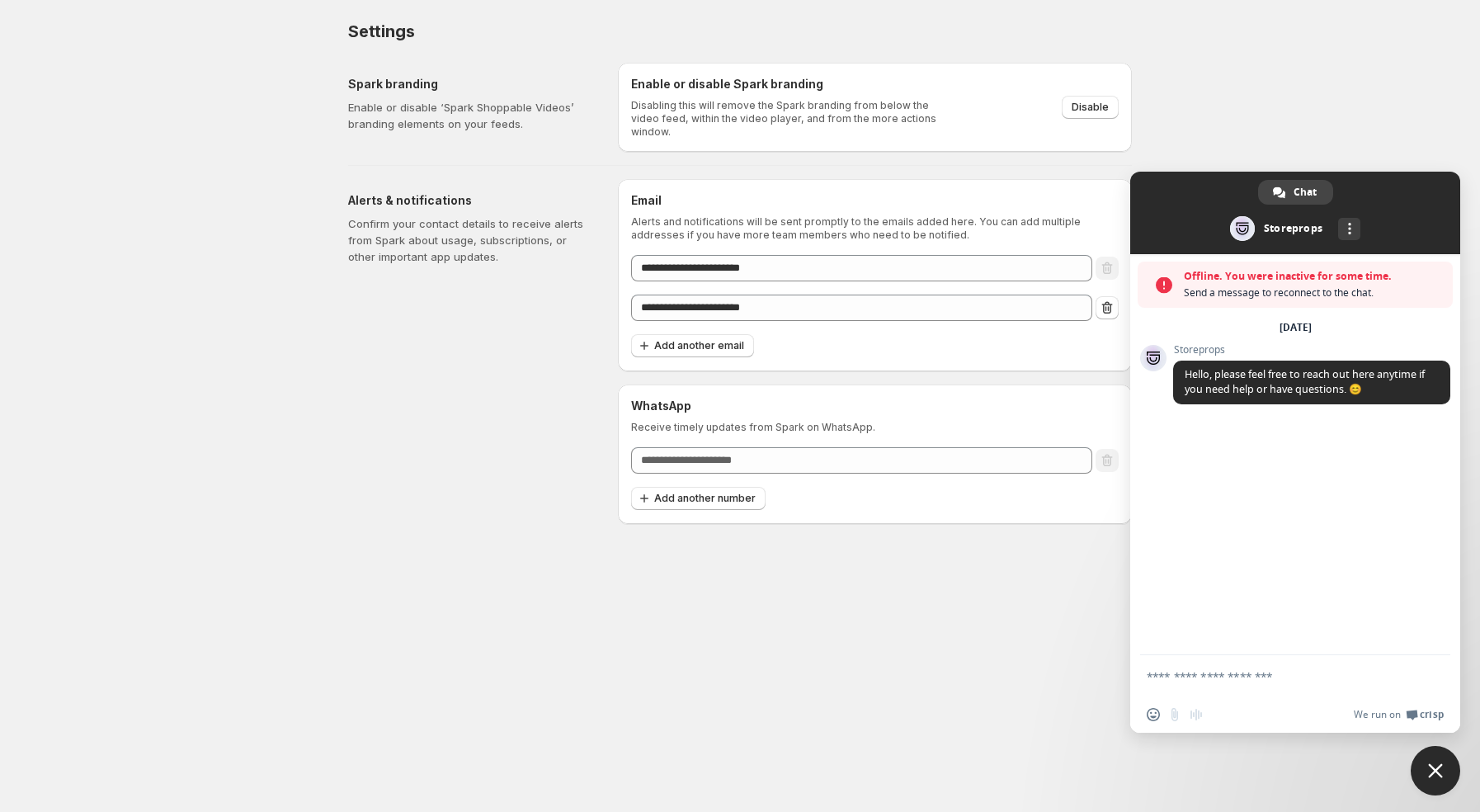
click at [1426, 763] on span "Close chat" at bounding box center [1436, 771] width 50 height 50
